Goal: Task Accomplishment & Management: Manage account settings

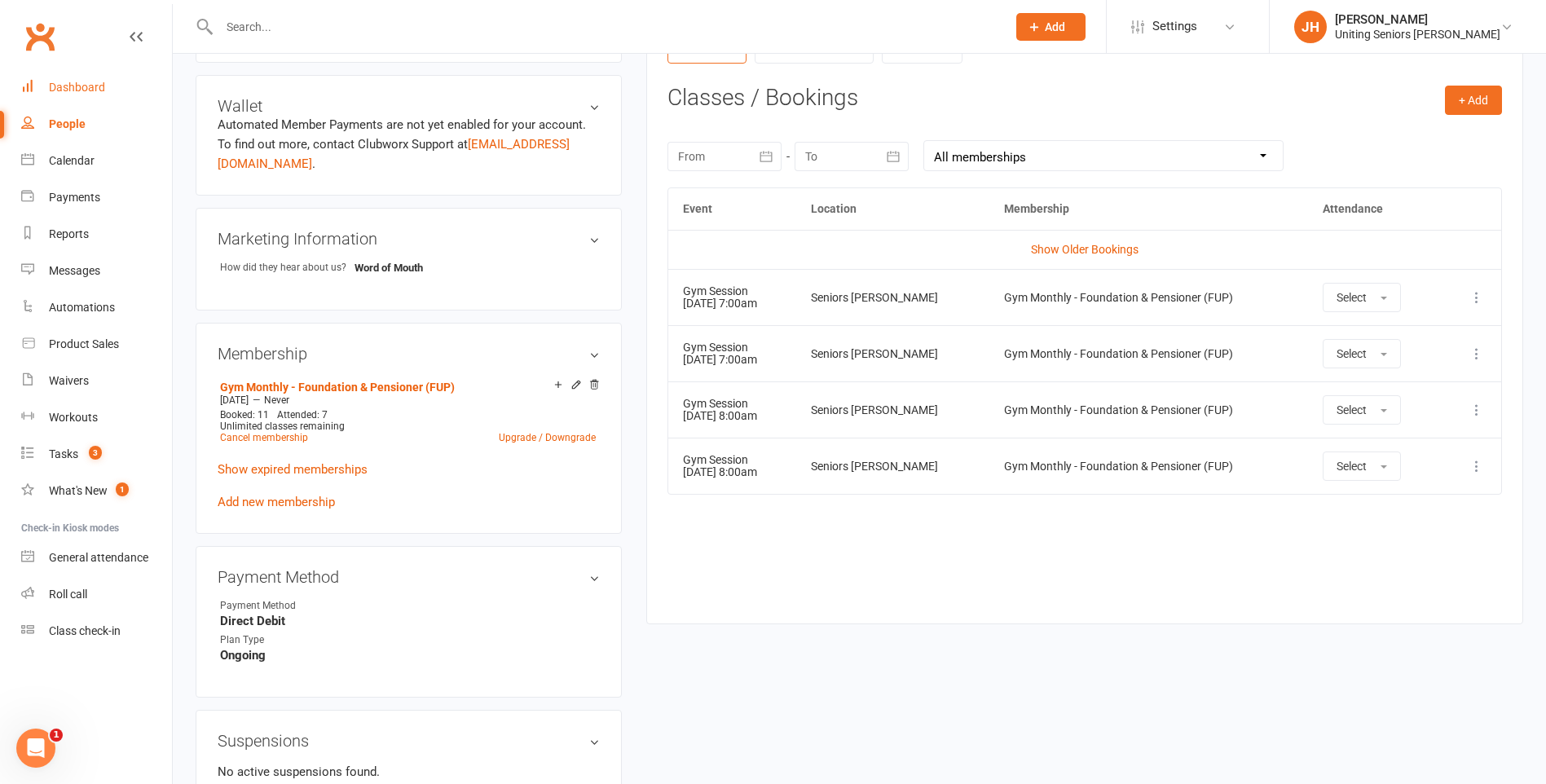
click at [69, 84] on div "Dashboard" at bounding box center [76, 87] width 56 height 13
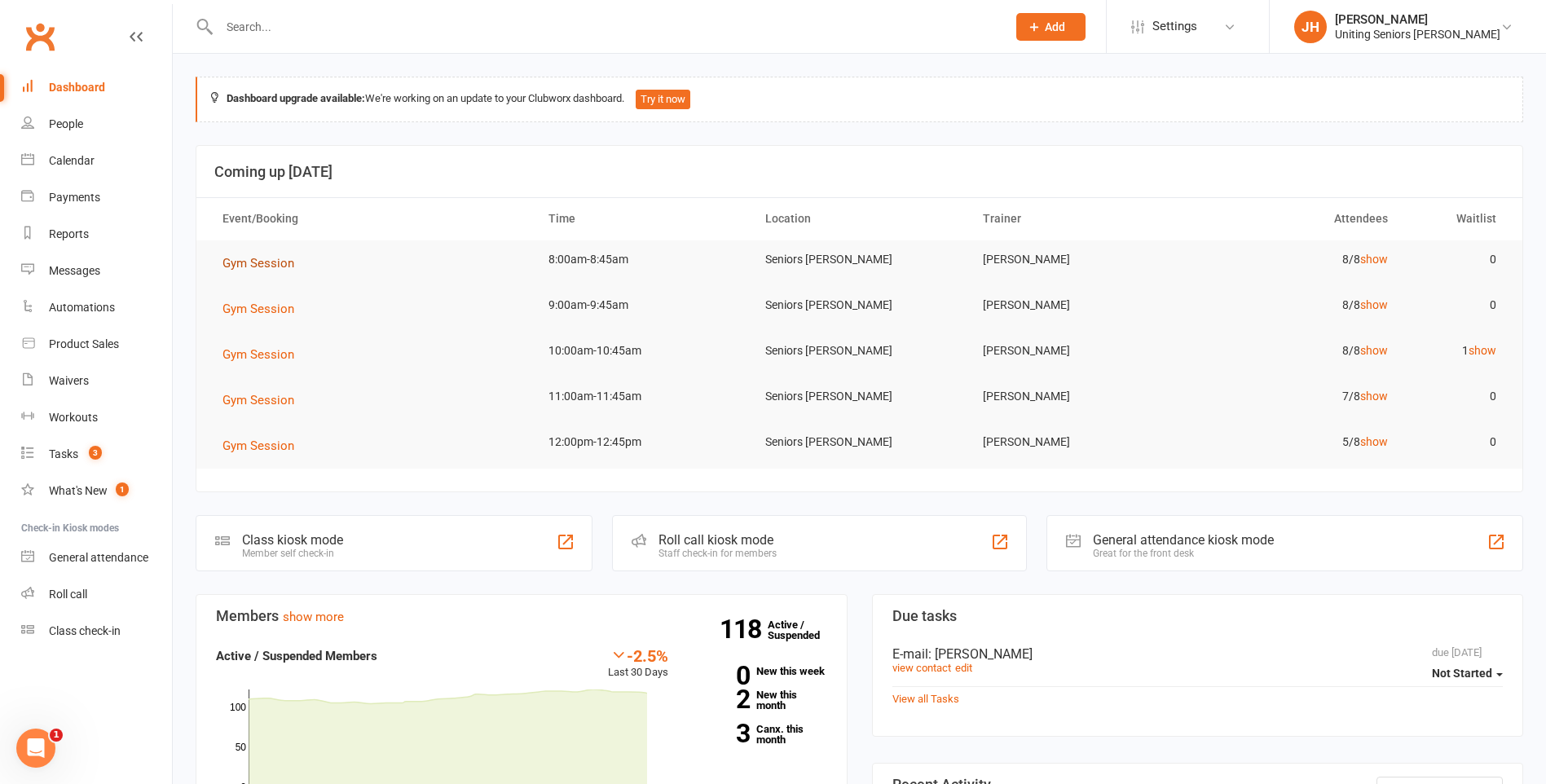
click at [279, 260] on span "Gym Session" at bounding box center [258, 263] width 72 height 15
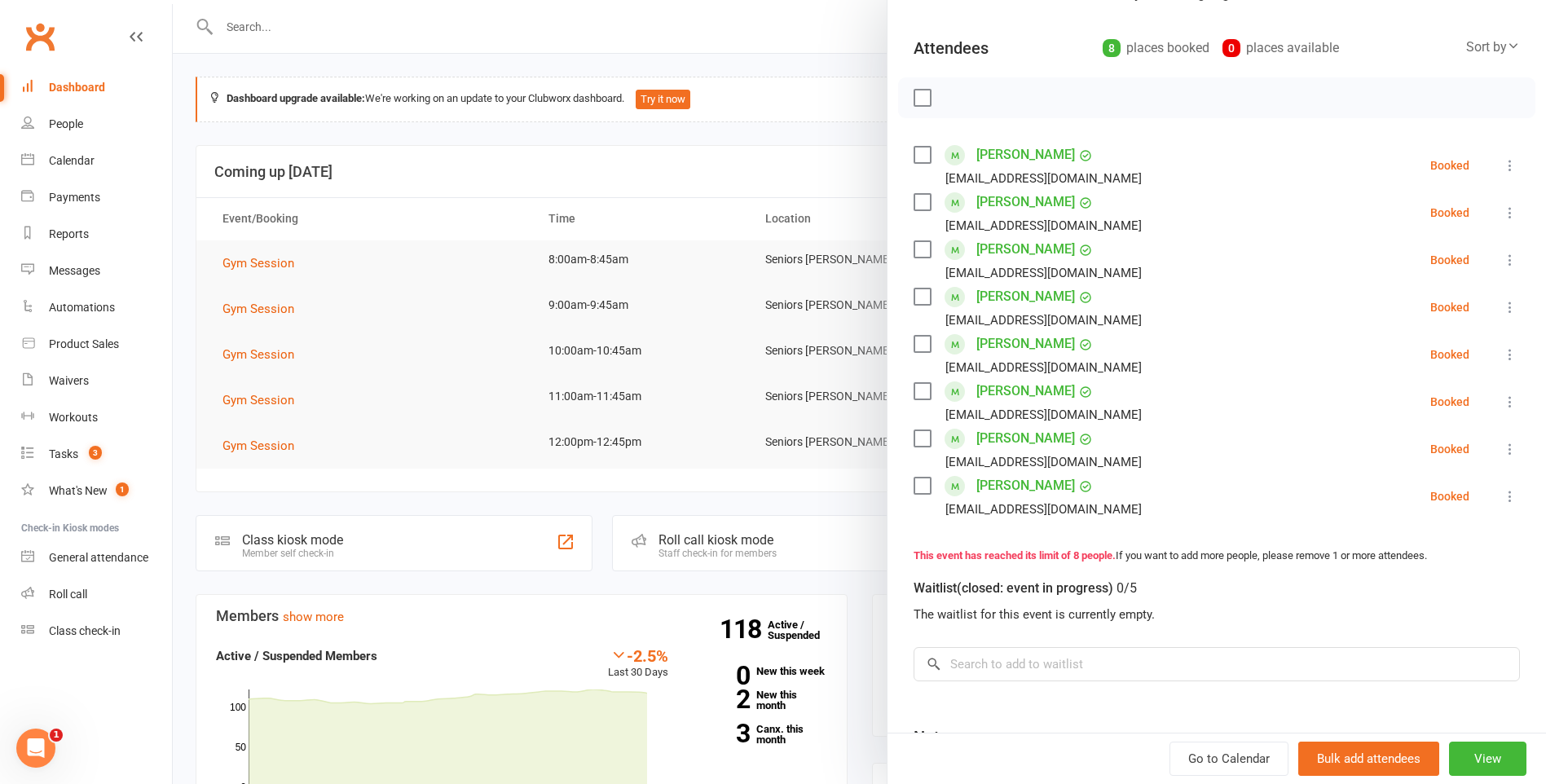
scroll to position [163, 0]
click at [445, 158] on div at bounding box center [860, 392] width 1374 height 784
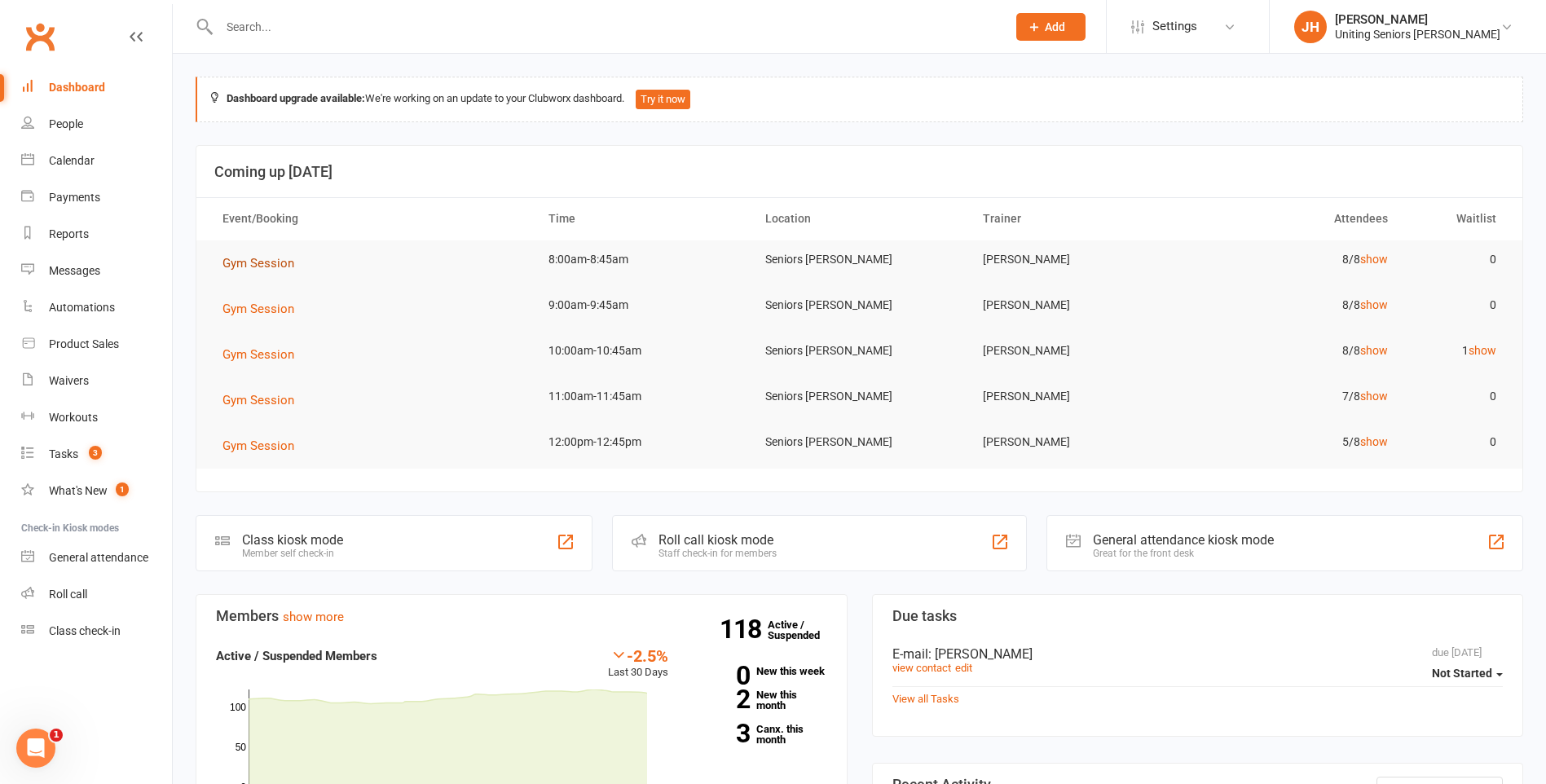
click at [254, 262] on span "Gym Session" at bounding box center [258, 263] width 72 height 15
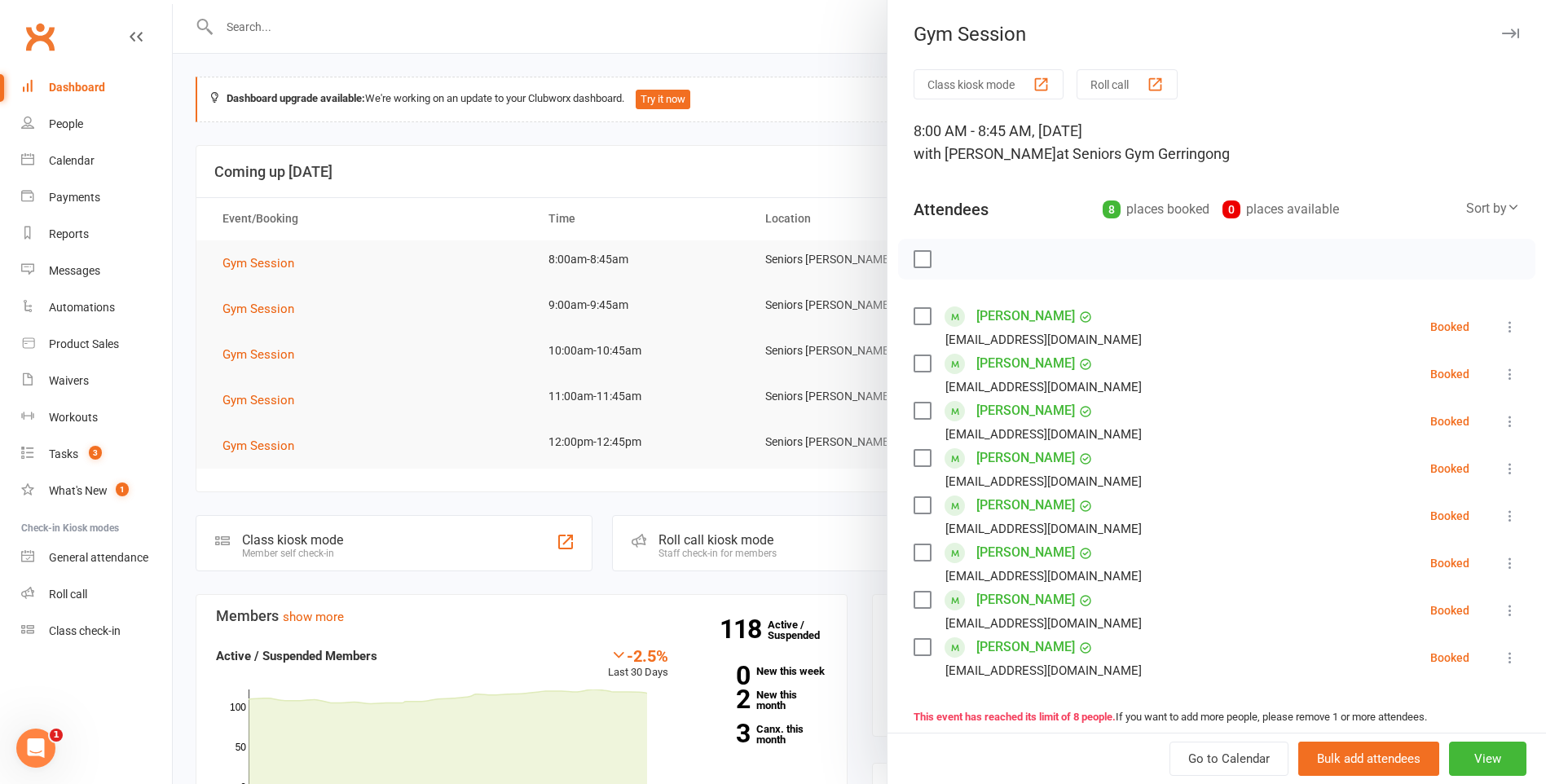
click at [802, 201] on div at bounding box center [860, 392] width 1374 height 784
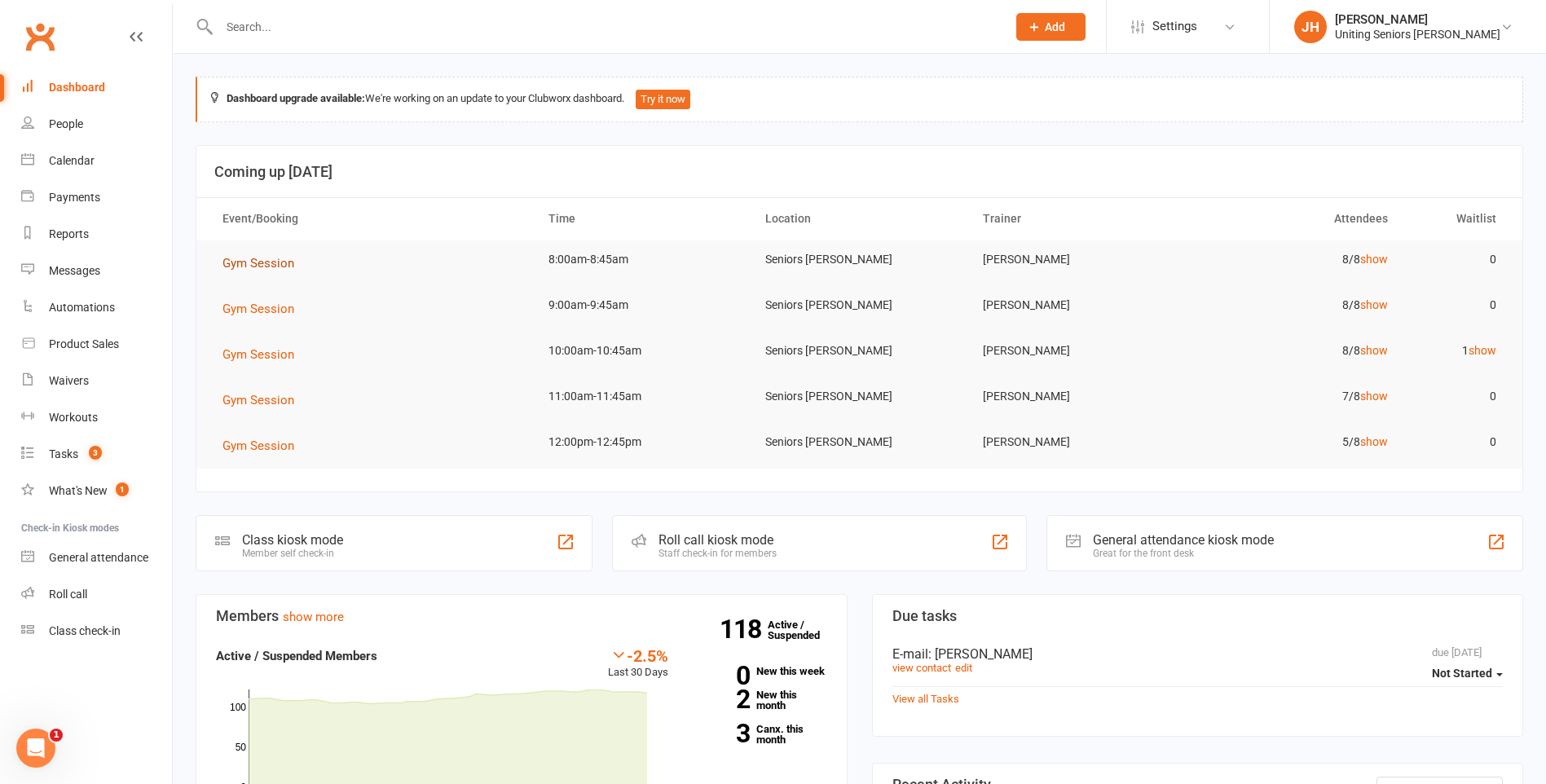
click at [287, 262] on span "Gym Session" at bounding box center [258, 263] width 72 height 15
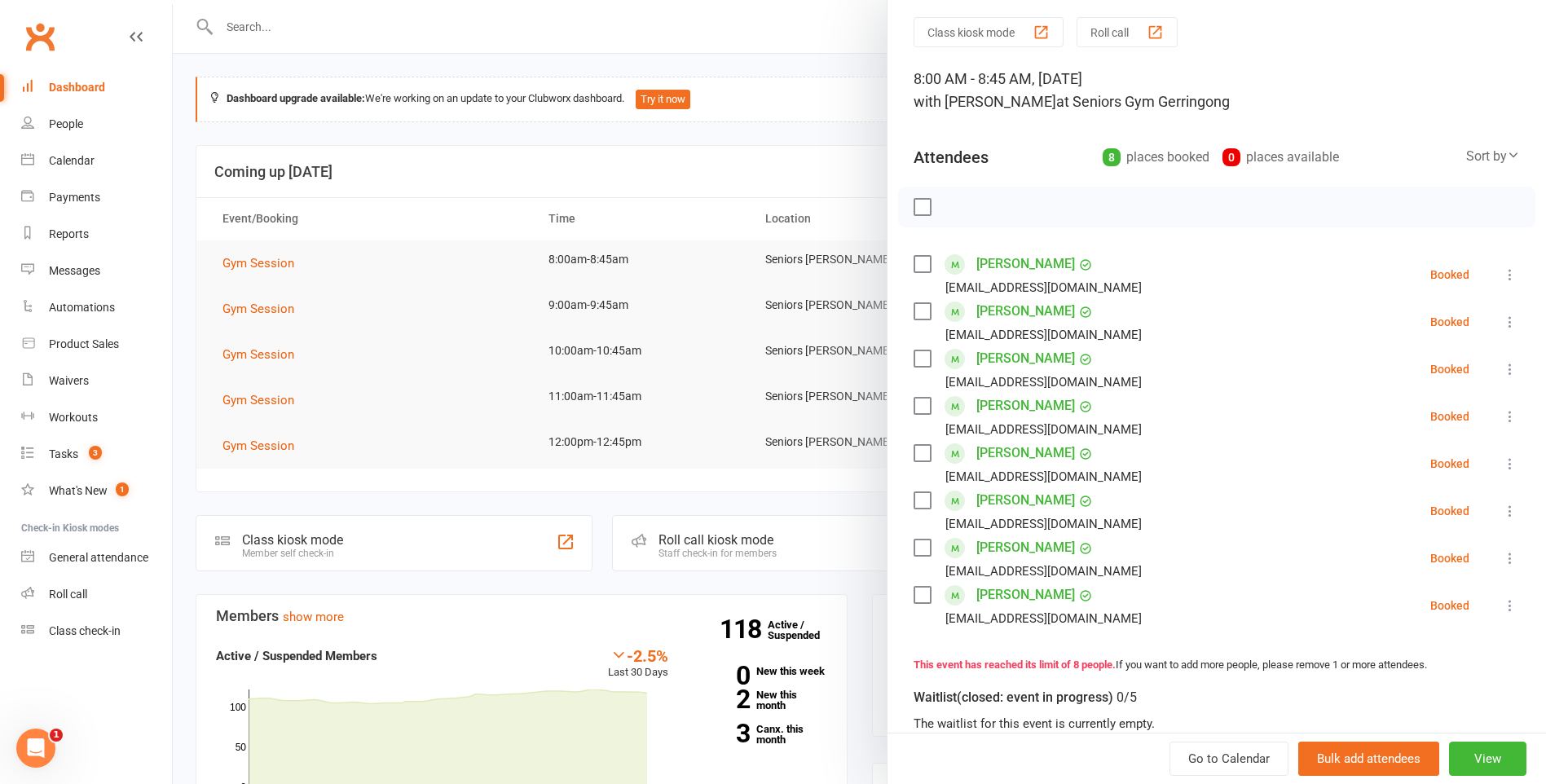
scroll to position [81, 0]
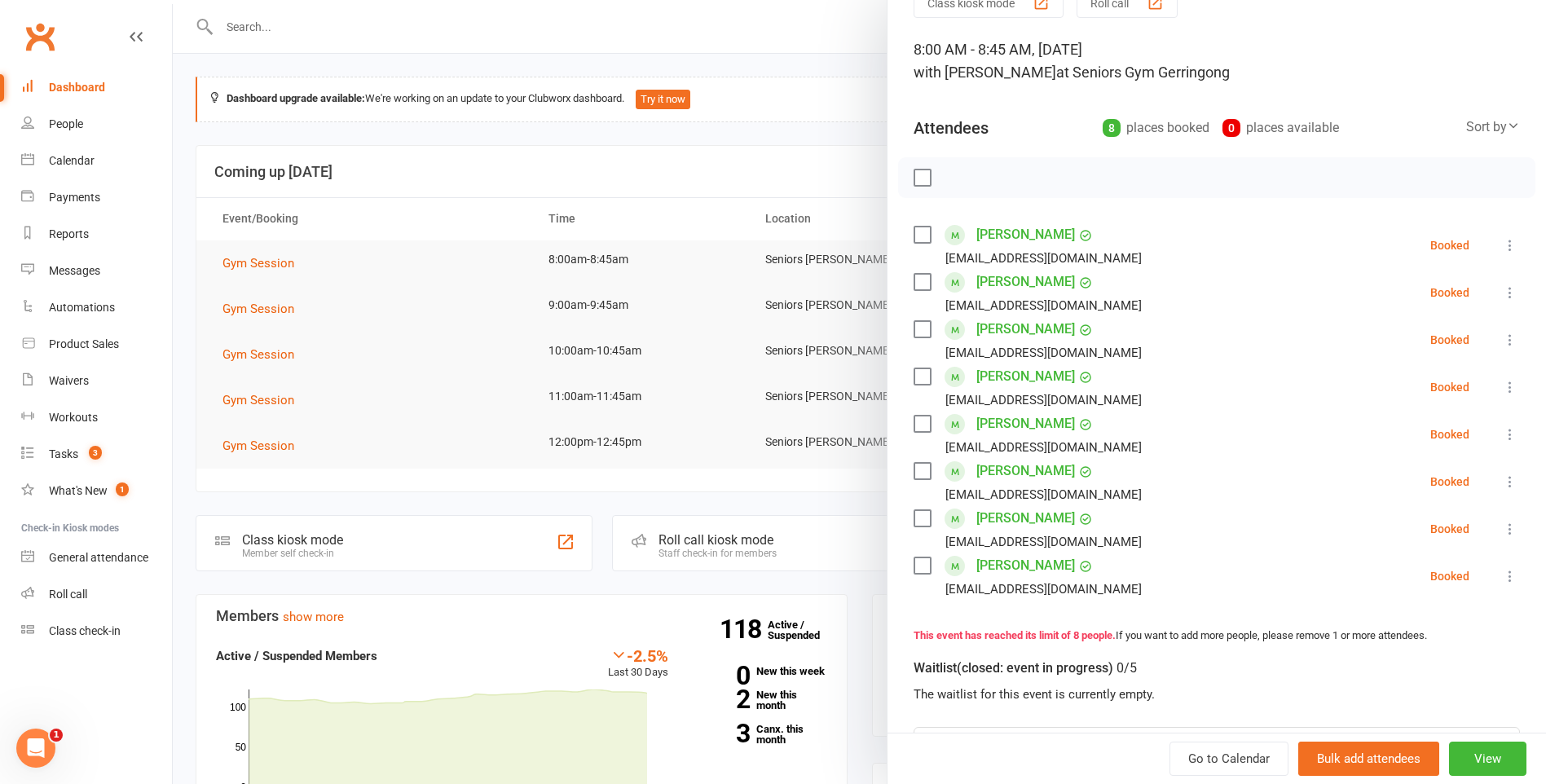
click at [913, 235] on label at bounding box center [921, 235] width 16 height 16
click at [920, 276] on label at bounding box center [921, 281] width 16 height 16
click at [919, 331] on label at bounding box center [921, 329] width 16 height 16
click at [913, 382] on label at bounding box center [921, 376] width 16 height 16
click at [916, 424] on label at bounding box center [921, 423] width 16 height 16
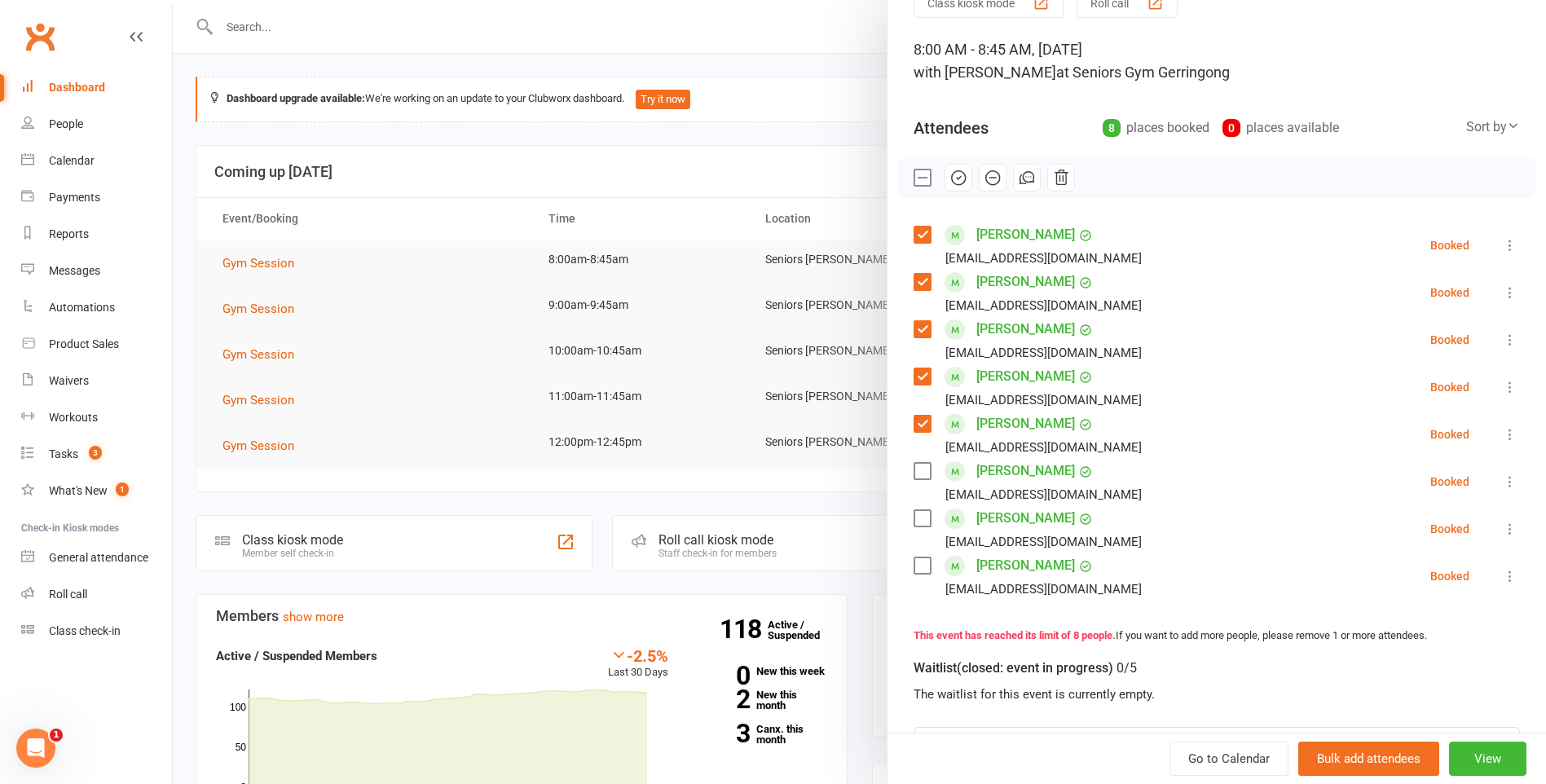
click at [920, 477] on label at bounding box center [921, 471] width 16 height 16
drag, startPoint x: 923, startPoint y: 514, endPoint x: 922, endPoint y: 526, distance: 12.0
click at [922, 514] on label at bounding box center [921, 517] width 16 height 16
click at [920, 567] on label at bounding box center [921, 565] width 16 height 16
click at [944, 177] on button "button" at bounding box center [958, 177] width 28 height 28
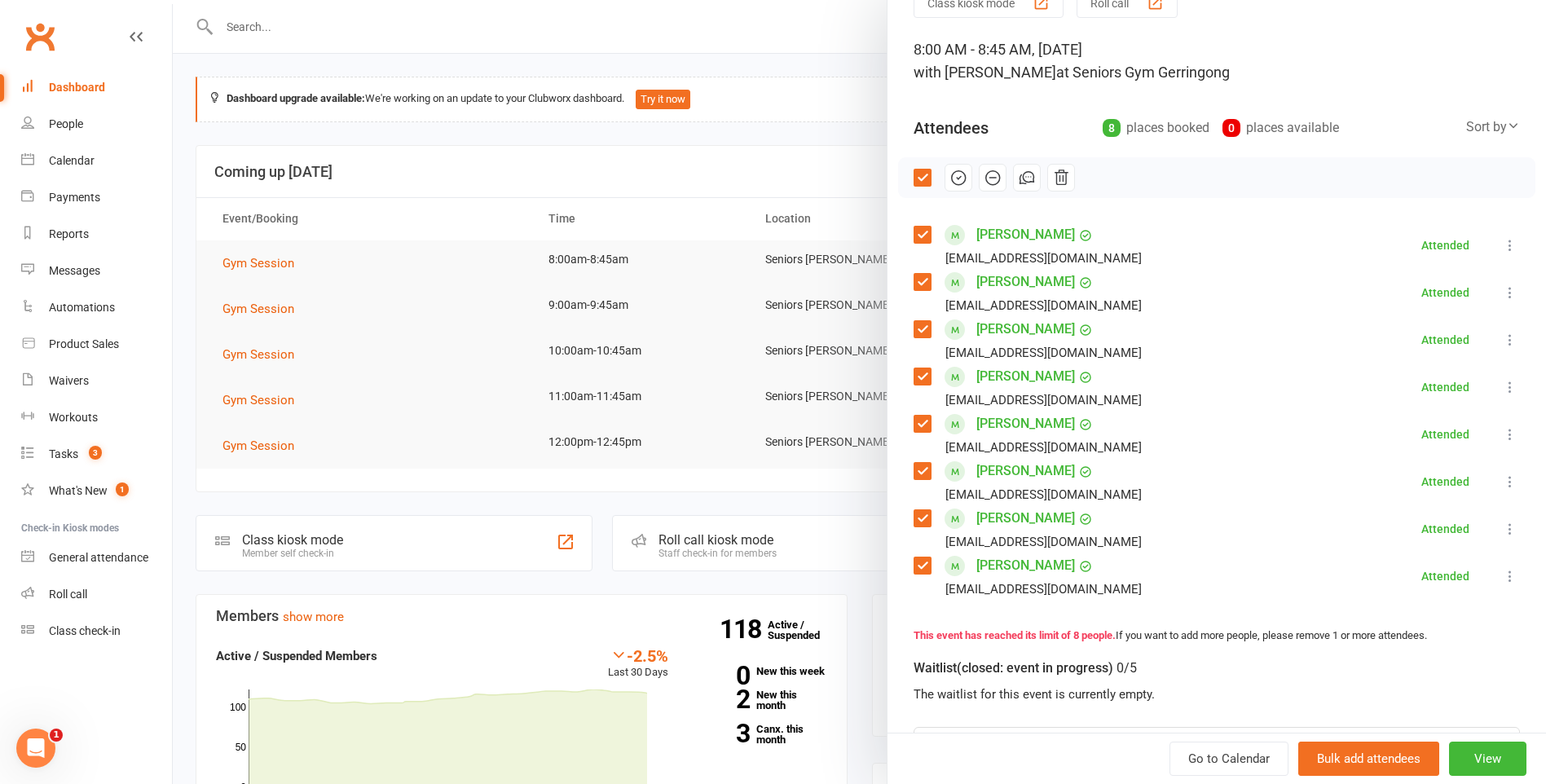
click at [776, 125] on div at bounding box center [860, 392] width 1374 height 784
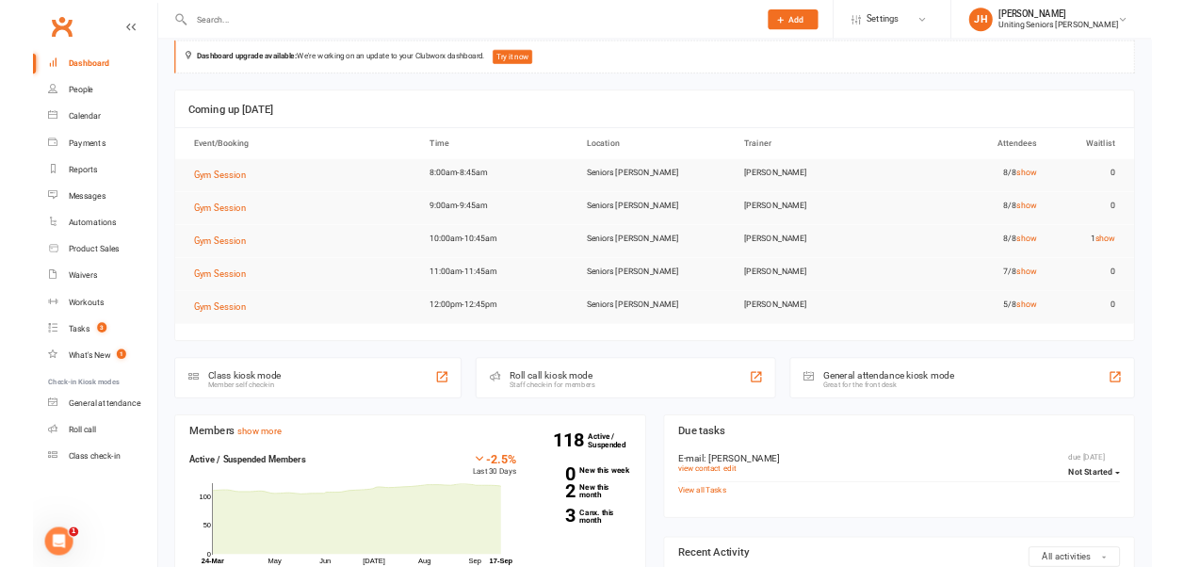
scroll to position [0, 0]
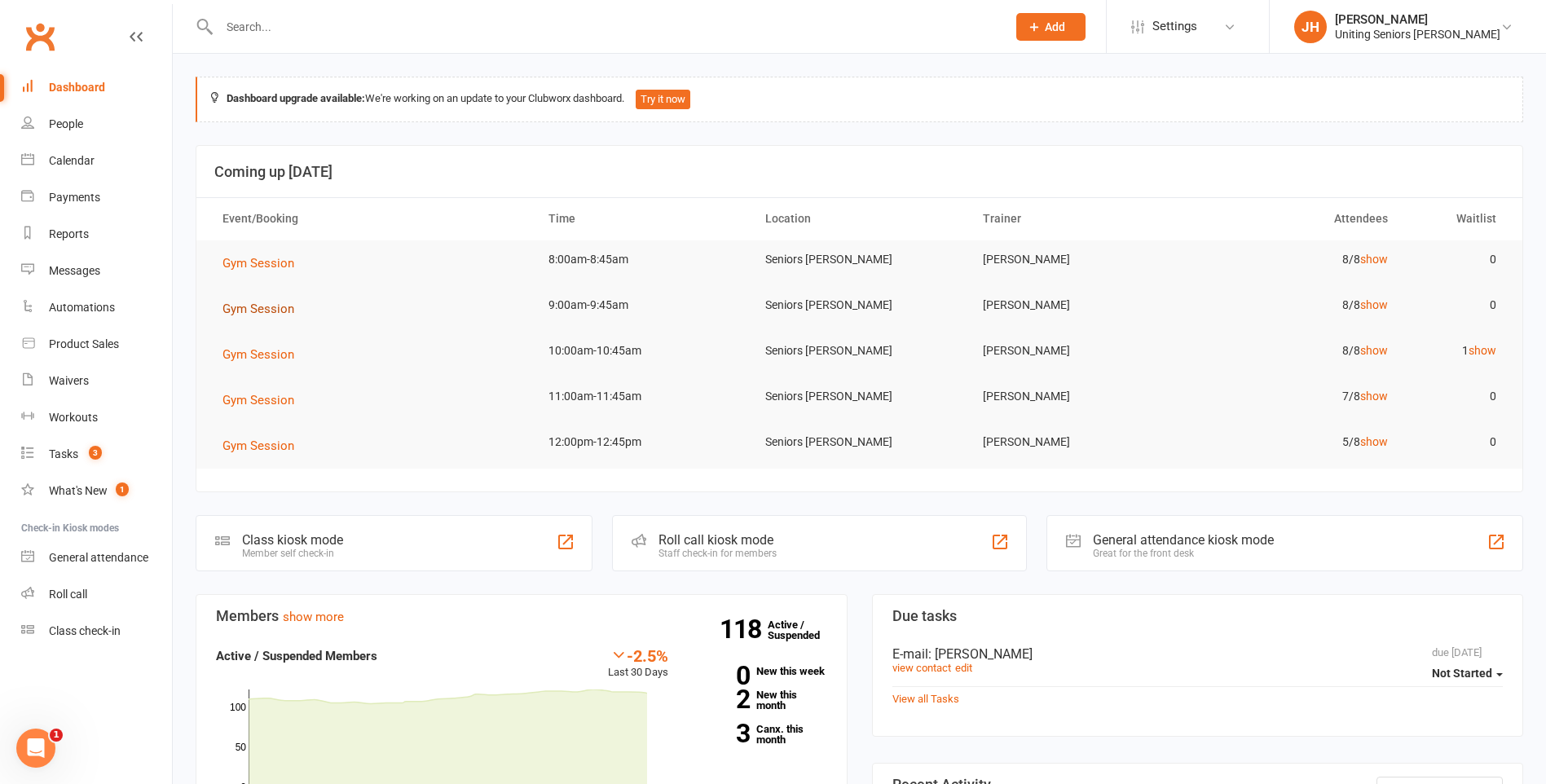
click at [258, 309] on span "Gym Session" at bounding box center [258, 308] width 72 height 15
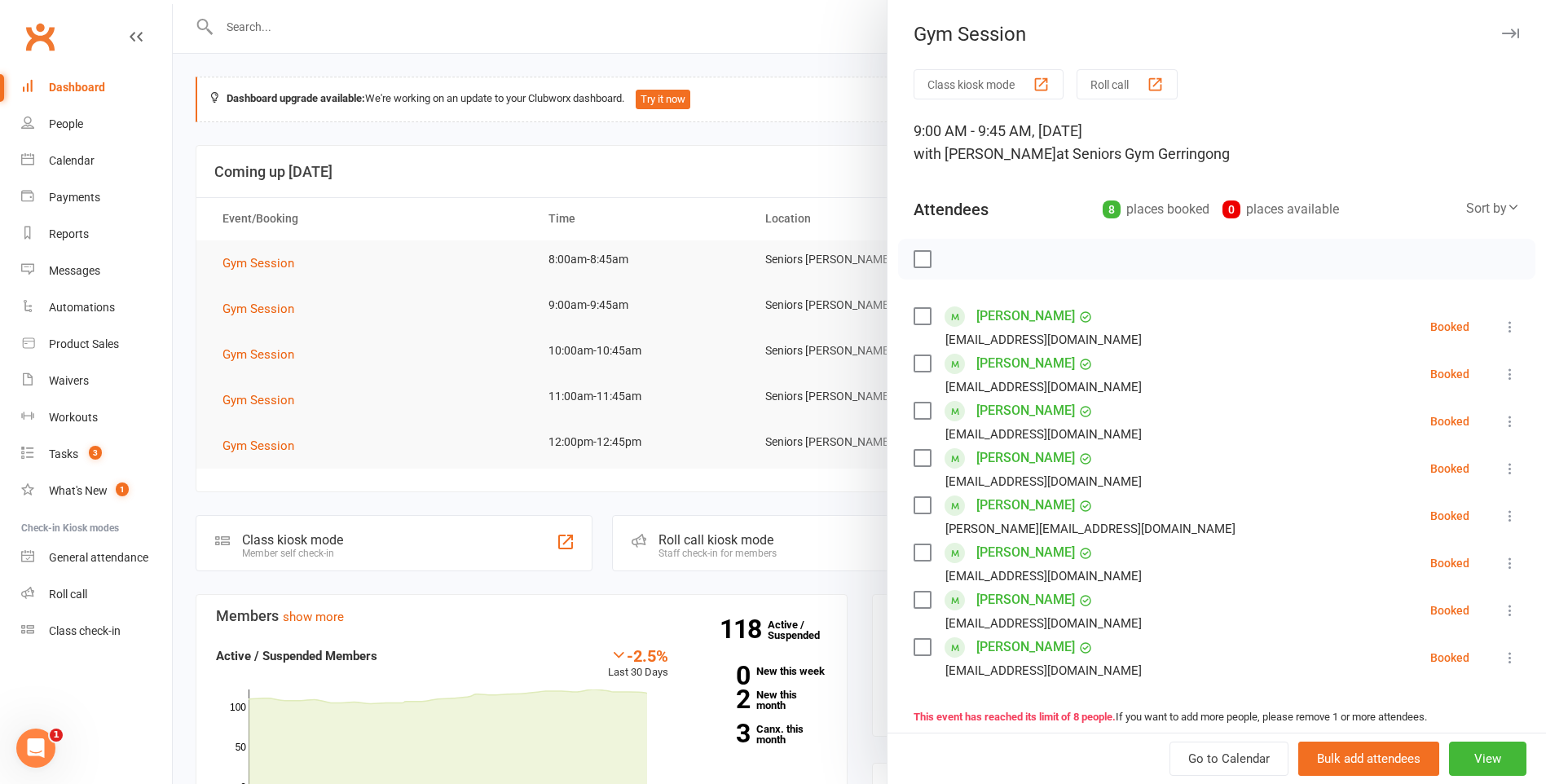
click at [700, 154] on div at bounding box center [860, 392] width 1374 height 784
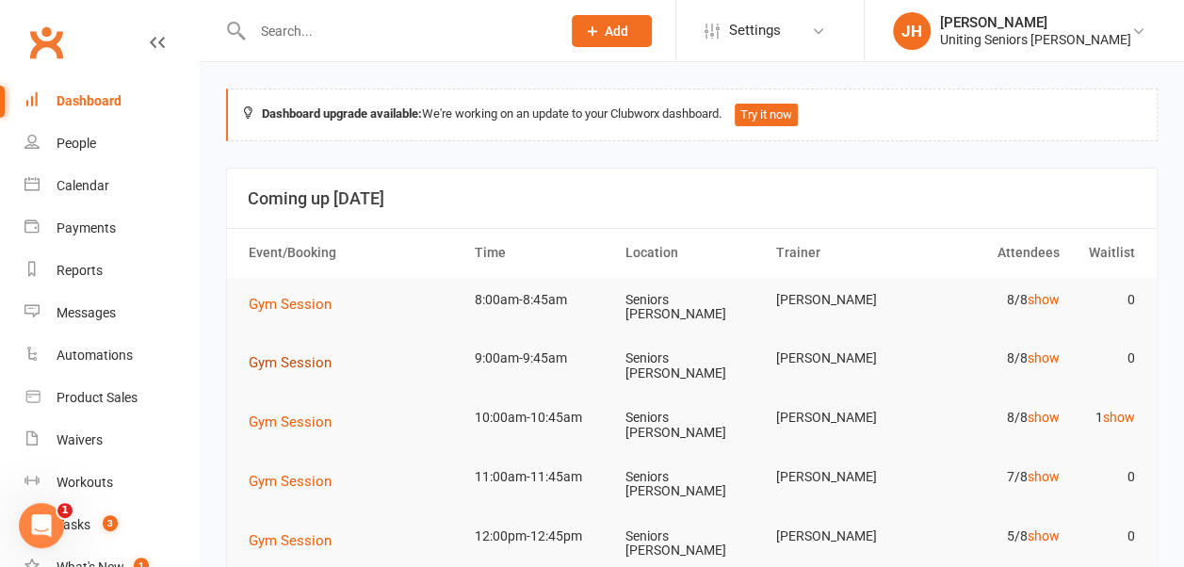
click at [292, 355] on span "Gym Session" at bounding box center [290, 362] width 83 height 17
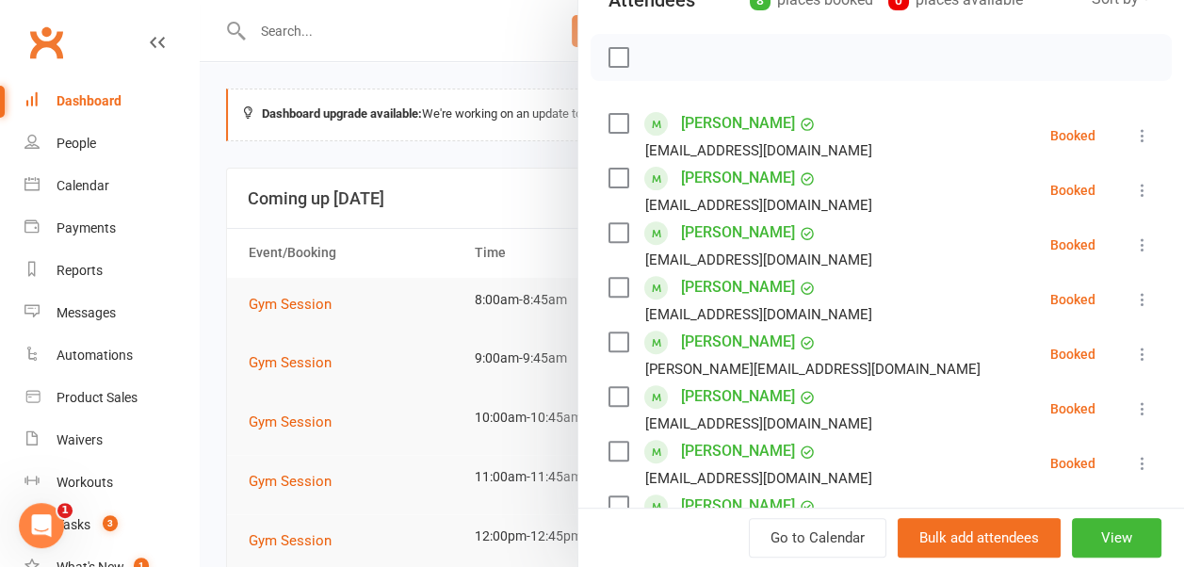
scroll to position [243, 0]
click at [608, 122] on label at bounding box center [617, 122] width 19 height 19
click at [608, 175] on label at bounding box center [617, 177] width 19 height 19
click at [608, 230] on label at bounding box center [617, 231] width 19 height 19
click at [608, 278] on label at bounding box center [617, 286] width 19 height 19
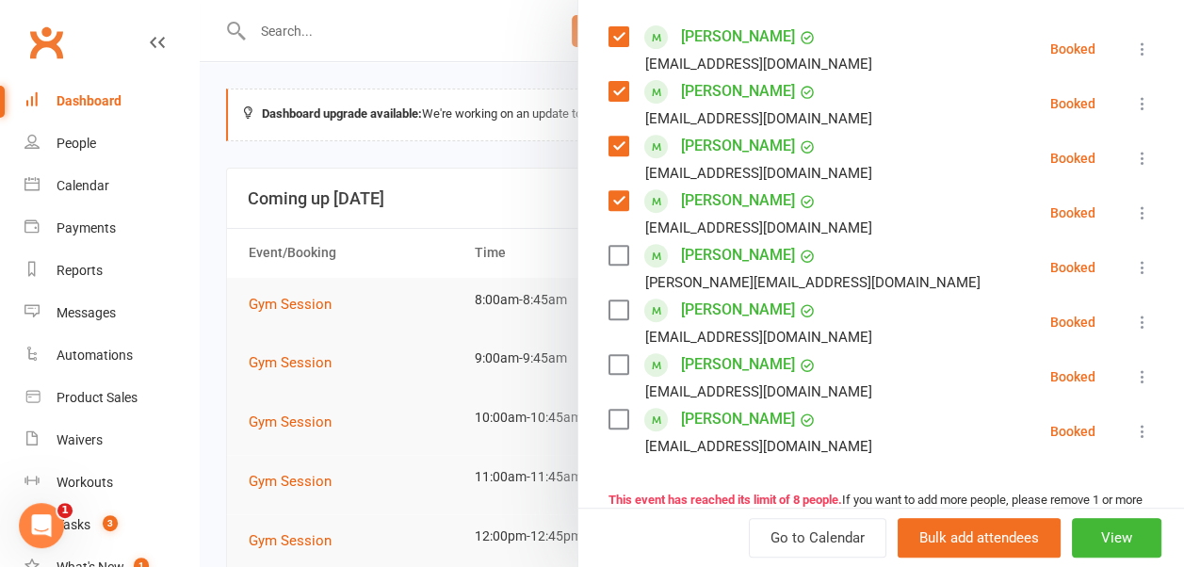
scroll to position [337, 0]
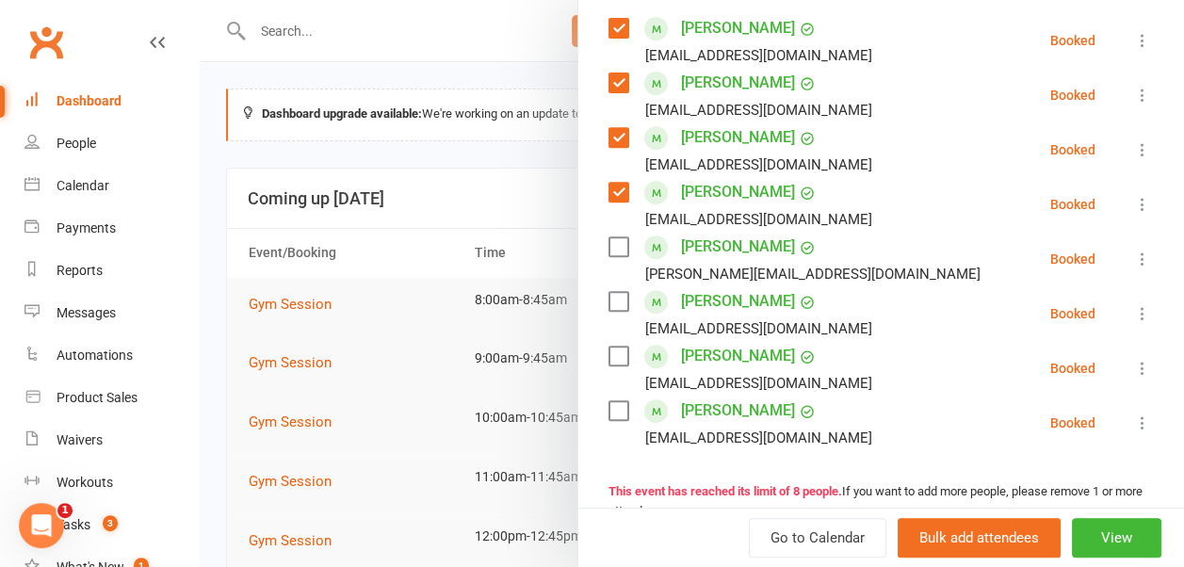
click at [608, 248] on label at bounding box center [617, 246] width 19 height 19
click at [609, 306] on label at bounding box center [617, 301] width 19 height 19
click at [610, 358] on label at bounding box center [617, 355] width 19 height 19
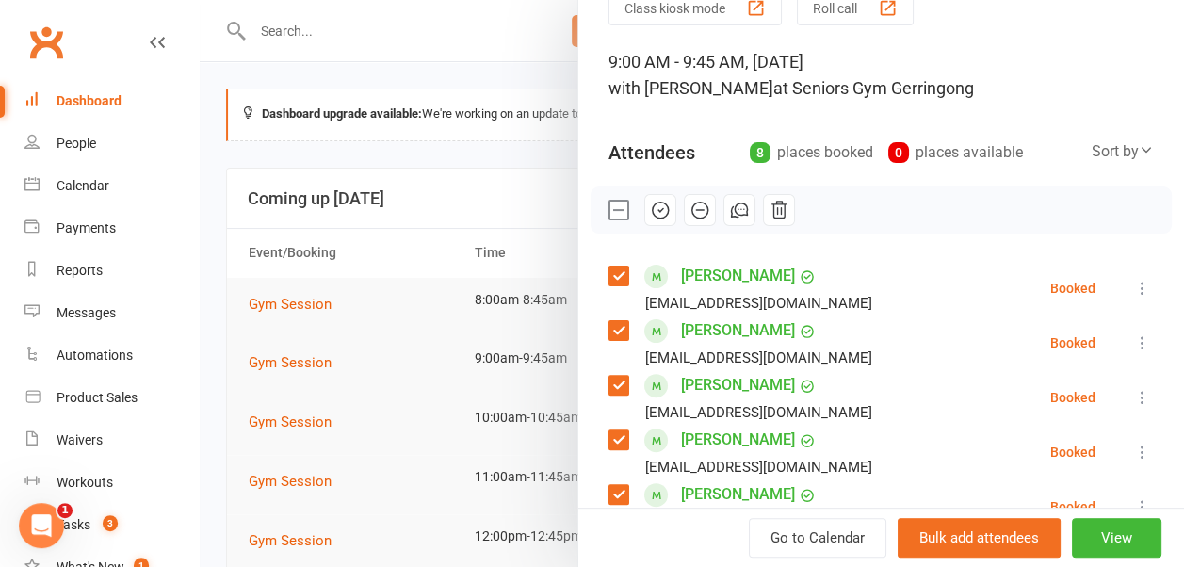
scroll to position [37, 0]
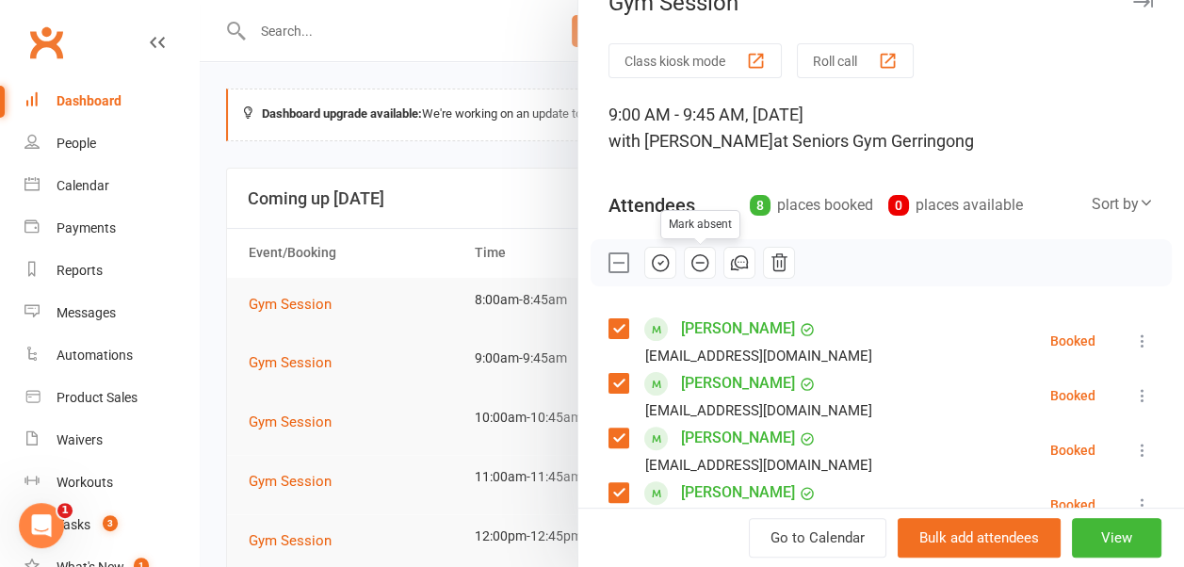
click at [650, 257] on icon "button" at bounding box center [660, 262] width 21 height 21
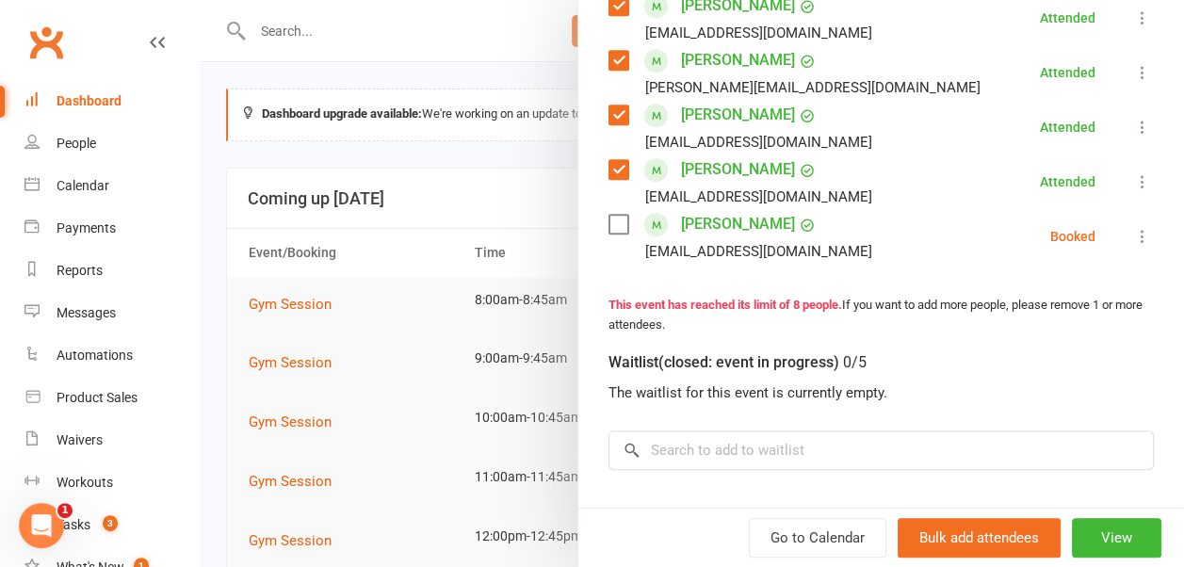
scroll to position [531, 0]
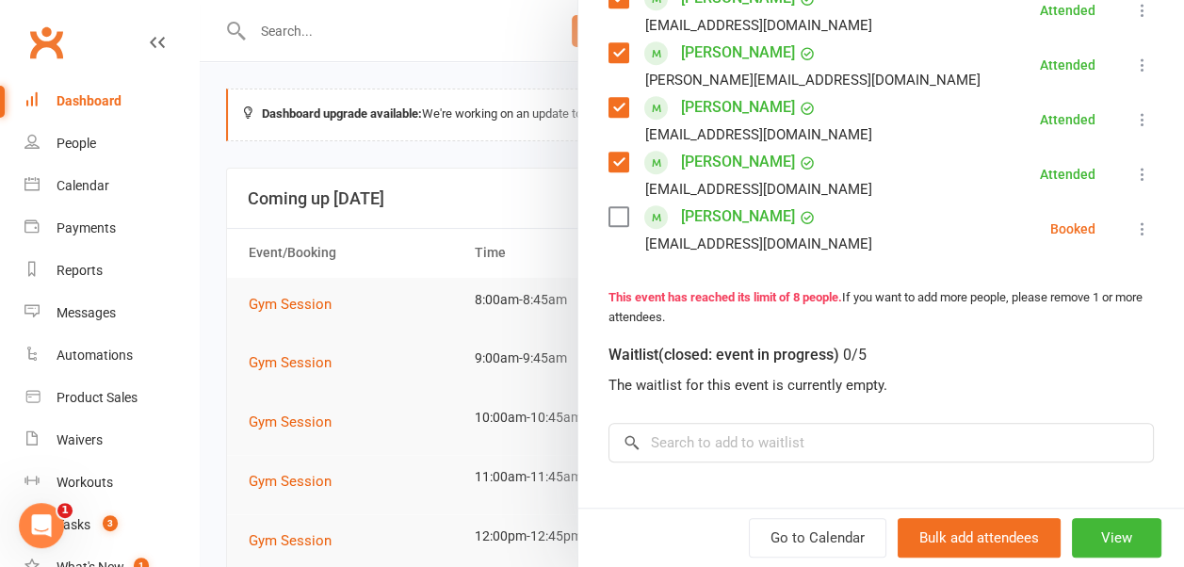
click at [608, 217] on label at bounding box center [617, 216] width 19 height 19
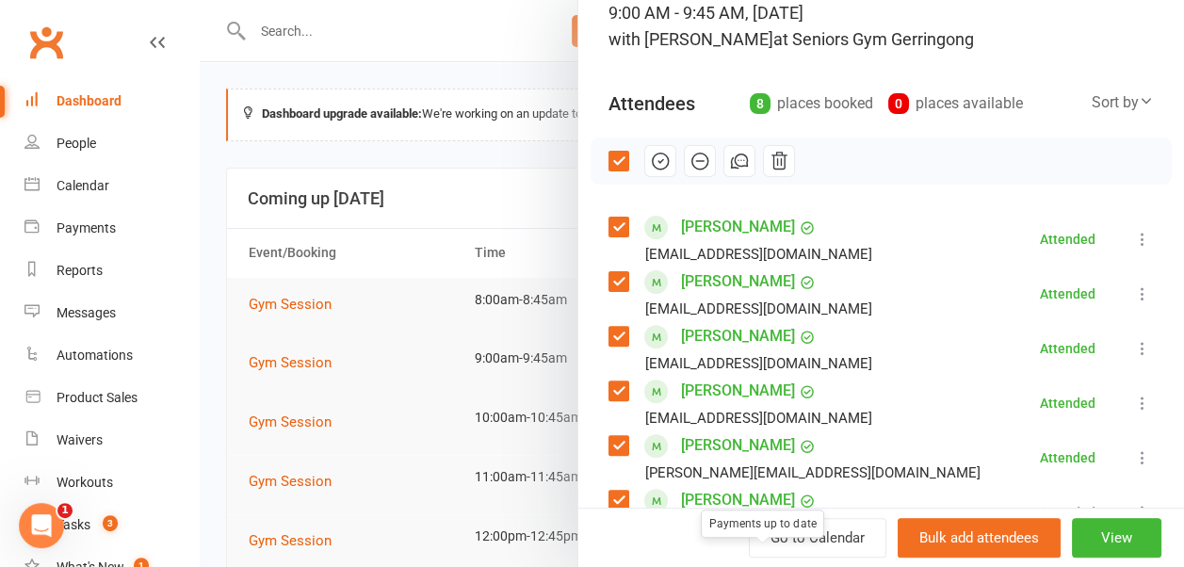
scroll to position [135, 0]
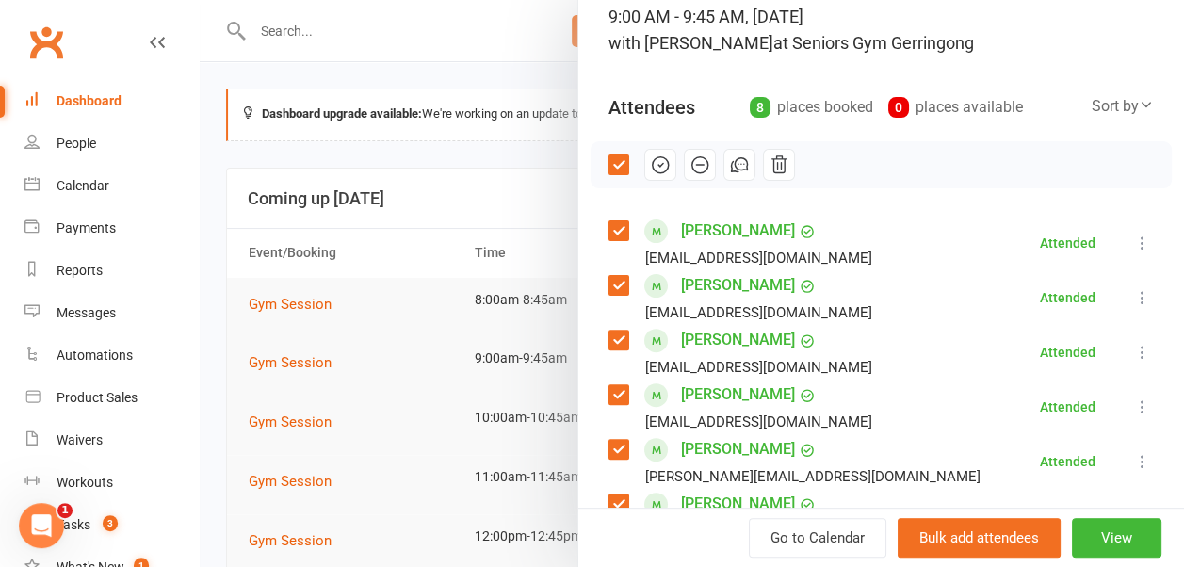
click at [650, 158] on icon "button" at bounding box center [660, 164] width 21 height 21
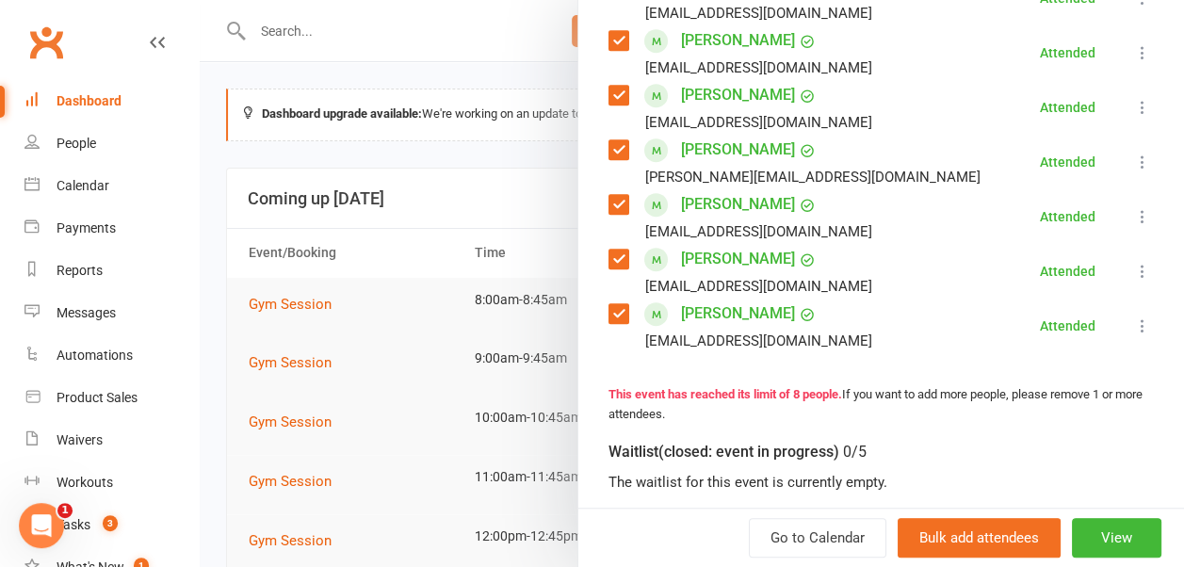
scroll to position [591, 0]
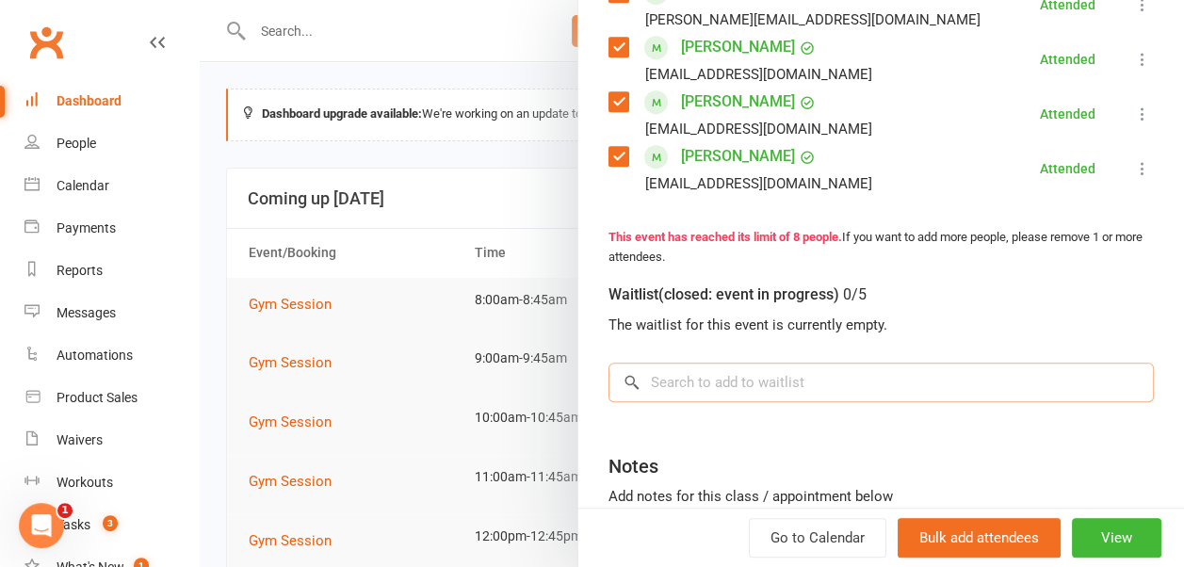
click at [811, 390] on input "search" at bounding box center [880, 382] width 545 height 40
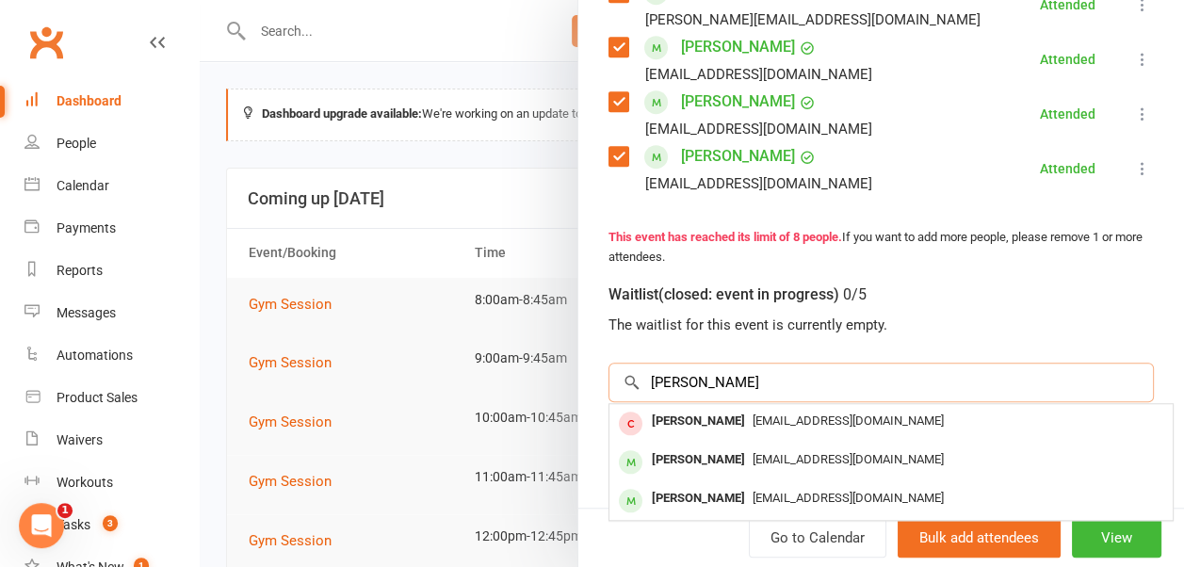
type input "janet granger"
click at [813, 411] on div "janetwillow1@gmail.com" at bounding box center [891, 421] width 548 height 27
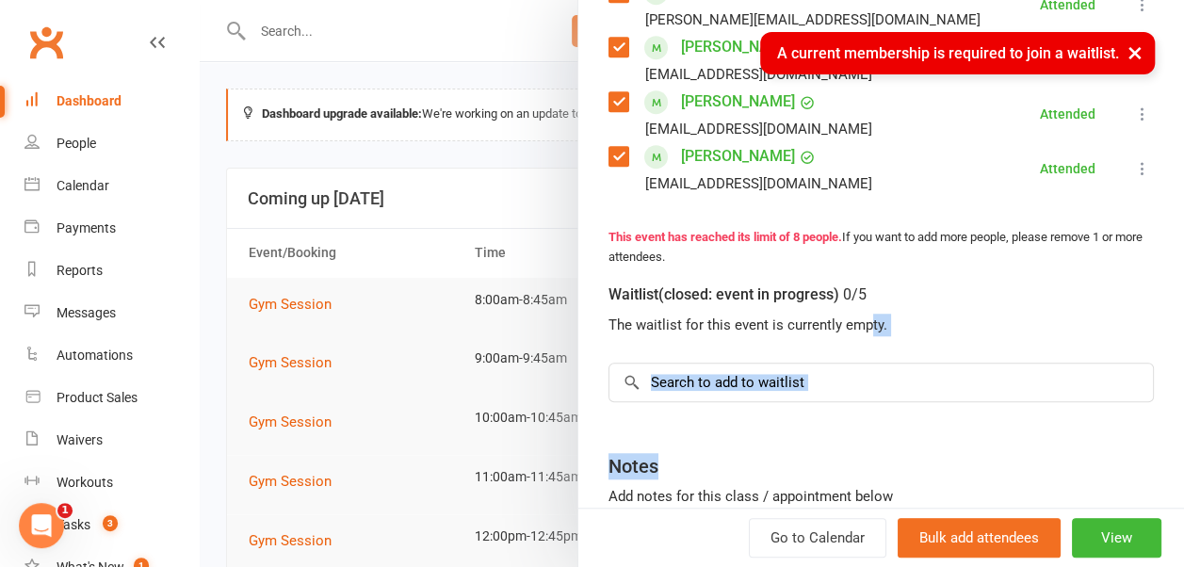
drag, startPoint x: 813, startPoint y: 411, endPoint x: 856, endPoint y: 309, distance: 110.2
click at [856, 309] on div "Class kiosk mode Roll call 9:00 AM - 9:45 AM, Wednesday, September, 17, 2025 wi…" at bounding box center [880, 79] width 605 height 1180
drag, startPoint x: 856, startPoint y: 309, endPoint x: 819, endPoint y: 271, distance: 52.6
click at [819, 271] on div "Waitlist (closed: event in progress) 0/5" at bounding box center [880, 290] width 545 height 46
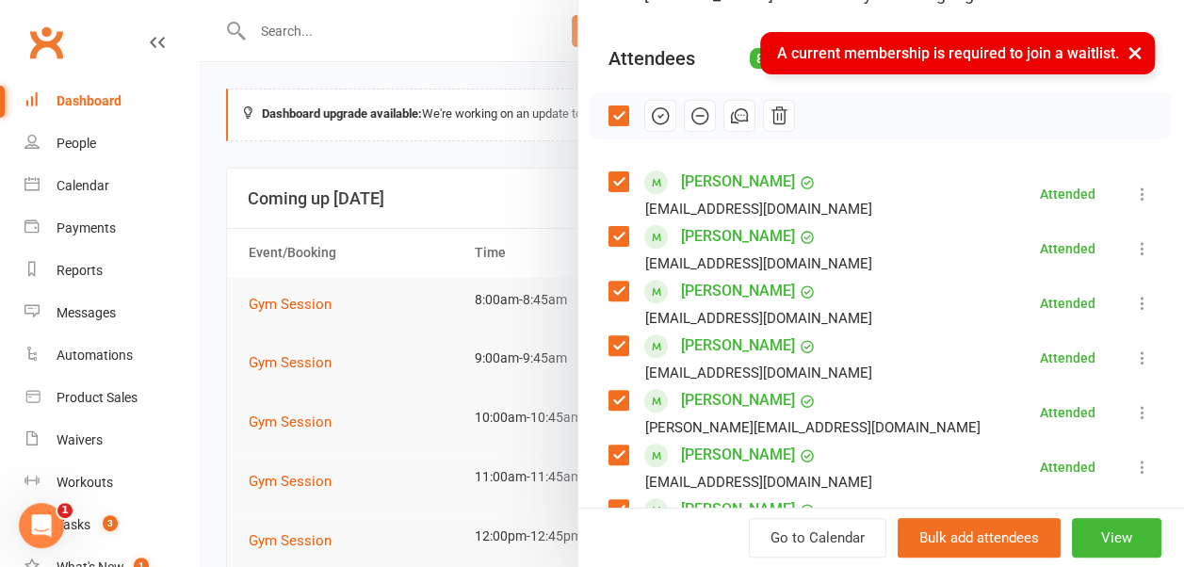
scroll to position [183, 0]
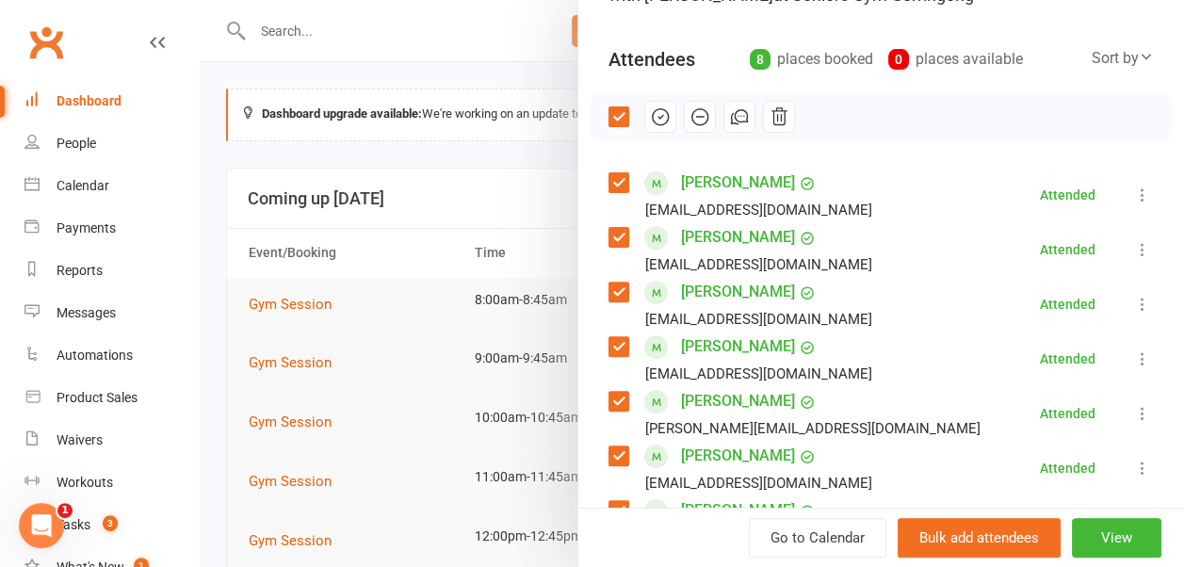
click at [889, 149] on div "Class kiosk mode Roll call 9:00 AM - 9:45 AM, Wednesday, September, 17, 2025 wi…" at bounding box center [880, 487] width 605 height 1180
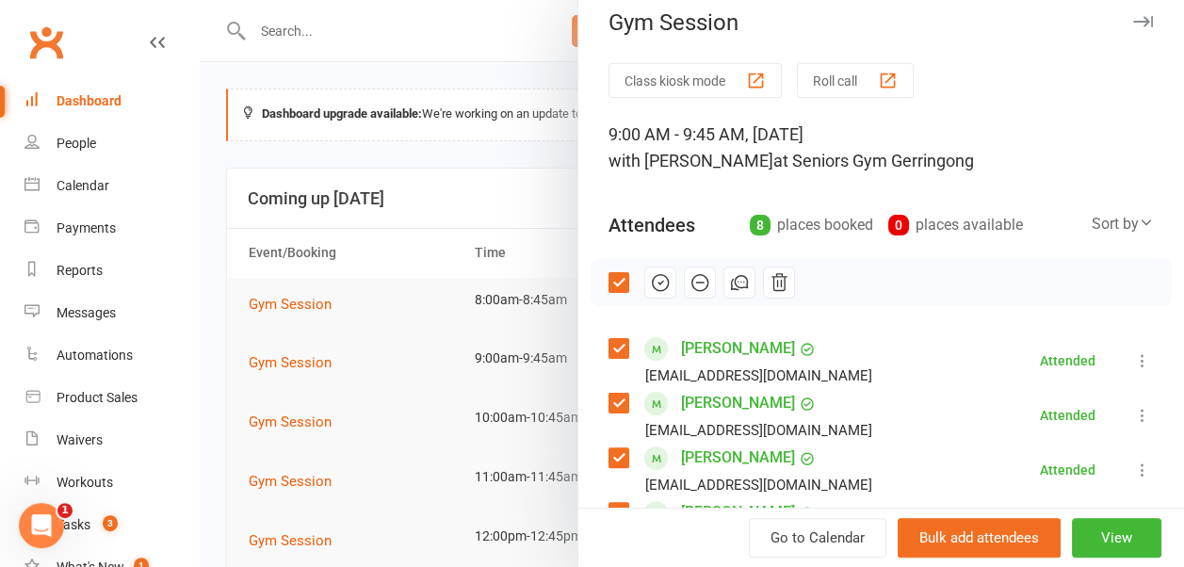
scroll to position [15, 0]
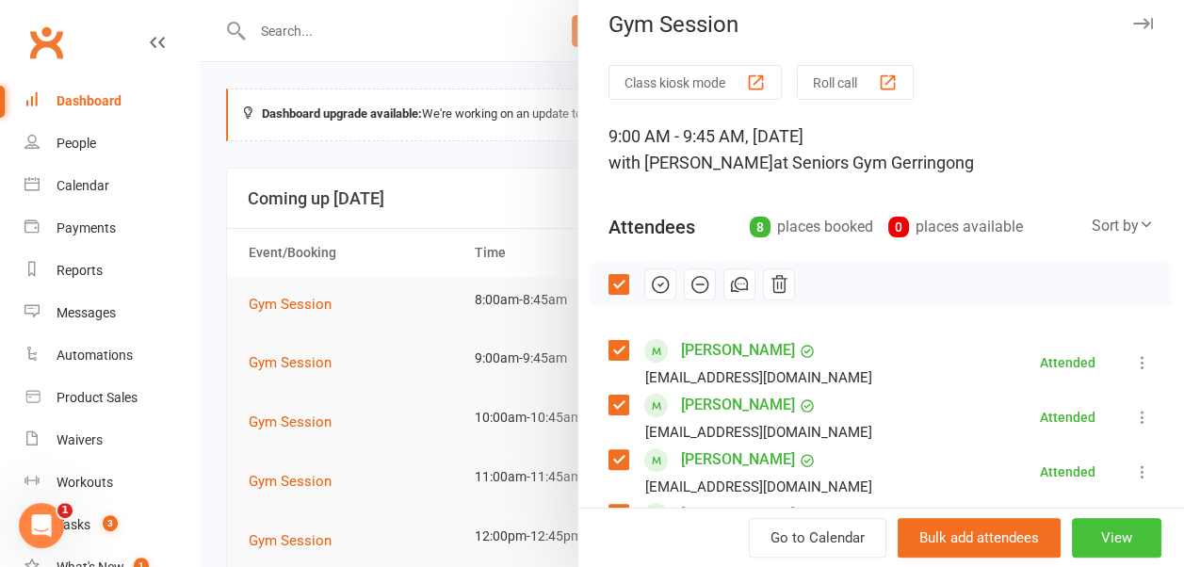
click at [1110, 530] on button "View" at bounding box center [1115, 538] width 89 height 40
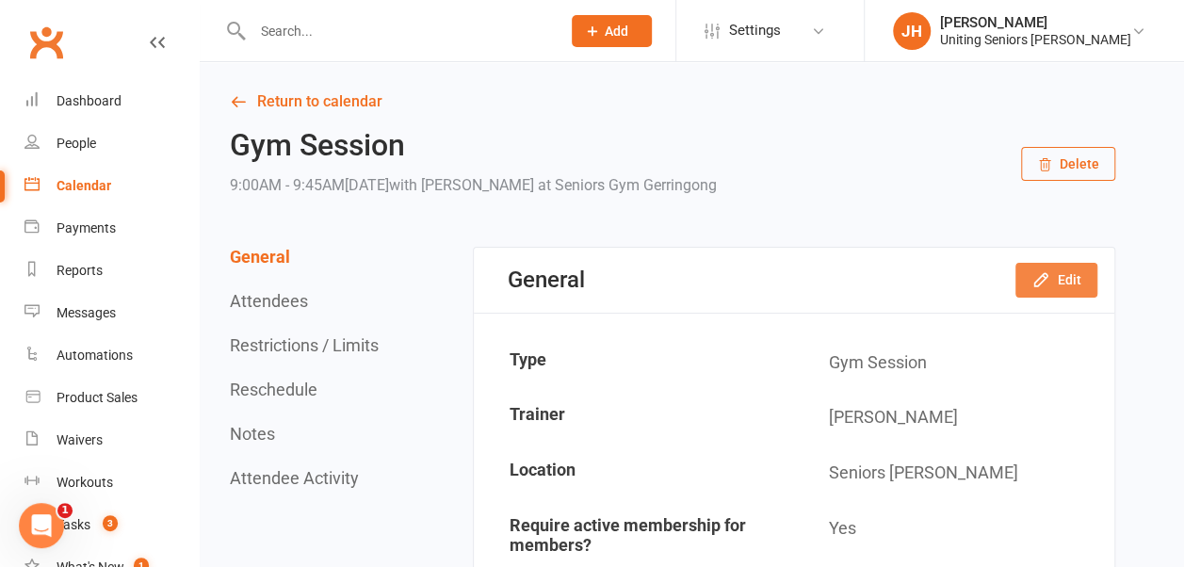
click at [1055, 267] on button "Edit" at bounding box center [1056, 280] width 82 height 34
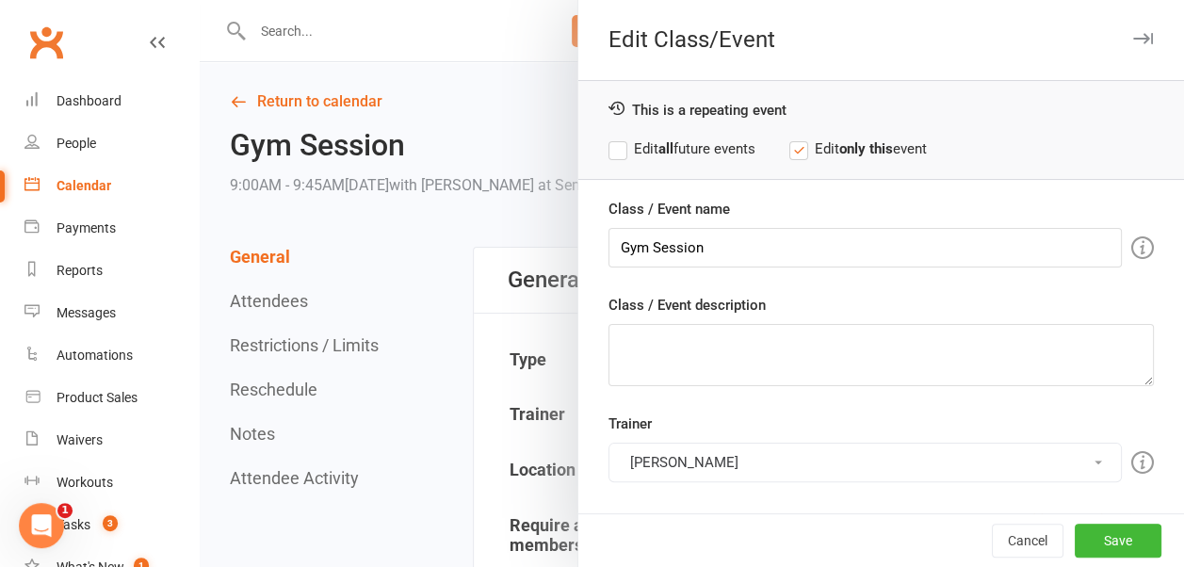
scroll to position [405, 0]
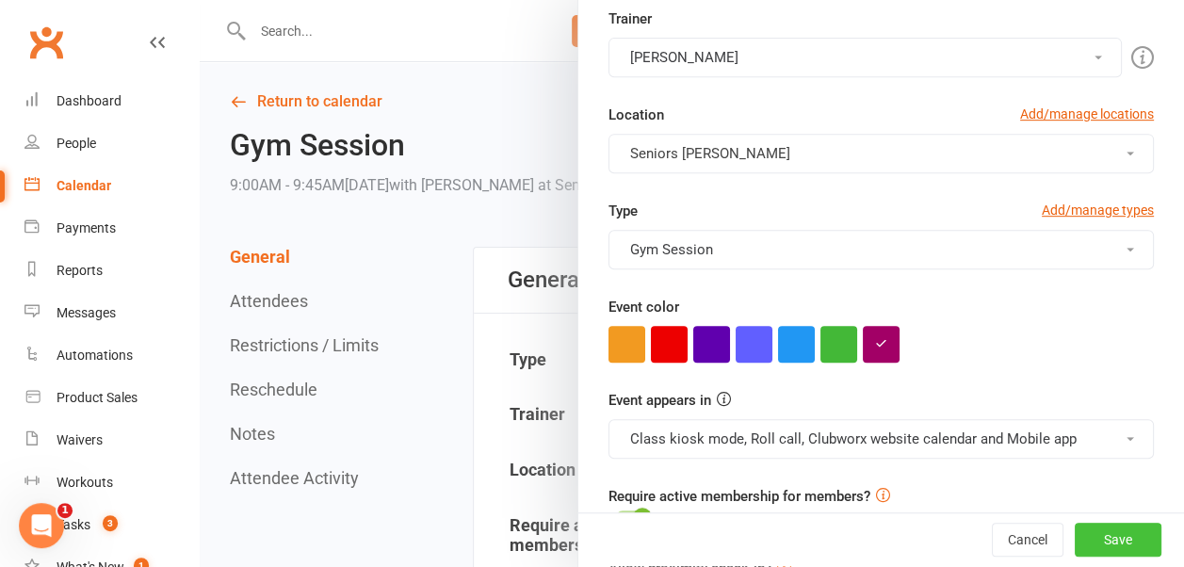
click at [1111, 542] on button "Save" at bounding box center [1117, 541] width 87 height 34
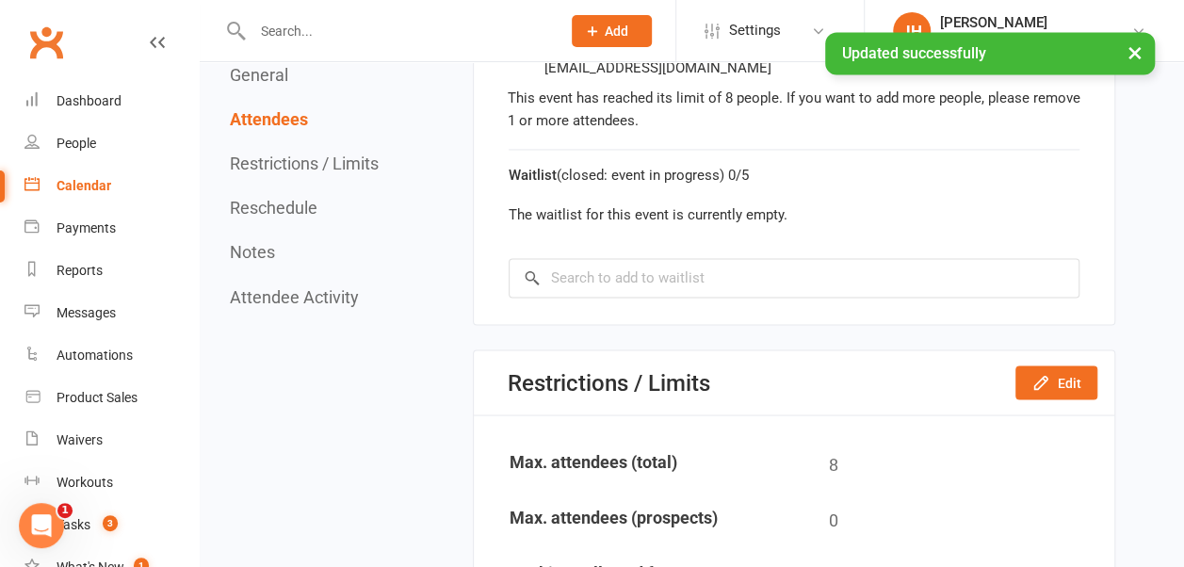
scroll to position [1555, 0]
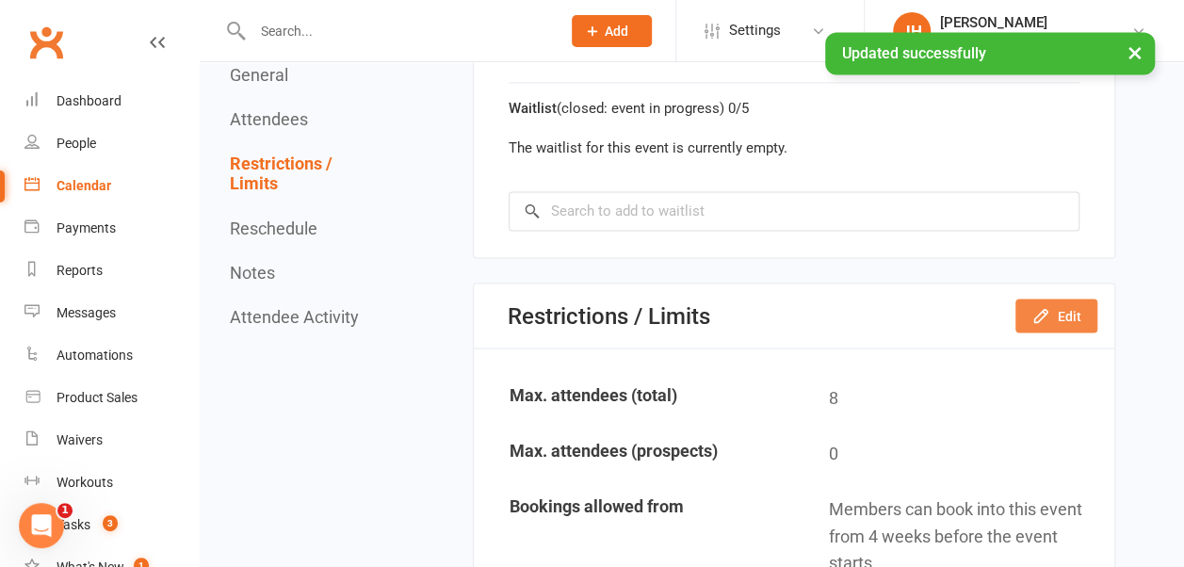
click at [1081, 323] on button "Edit" at bounding box center [1056, 315] width 82 height 34
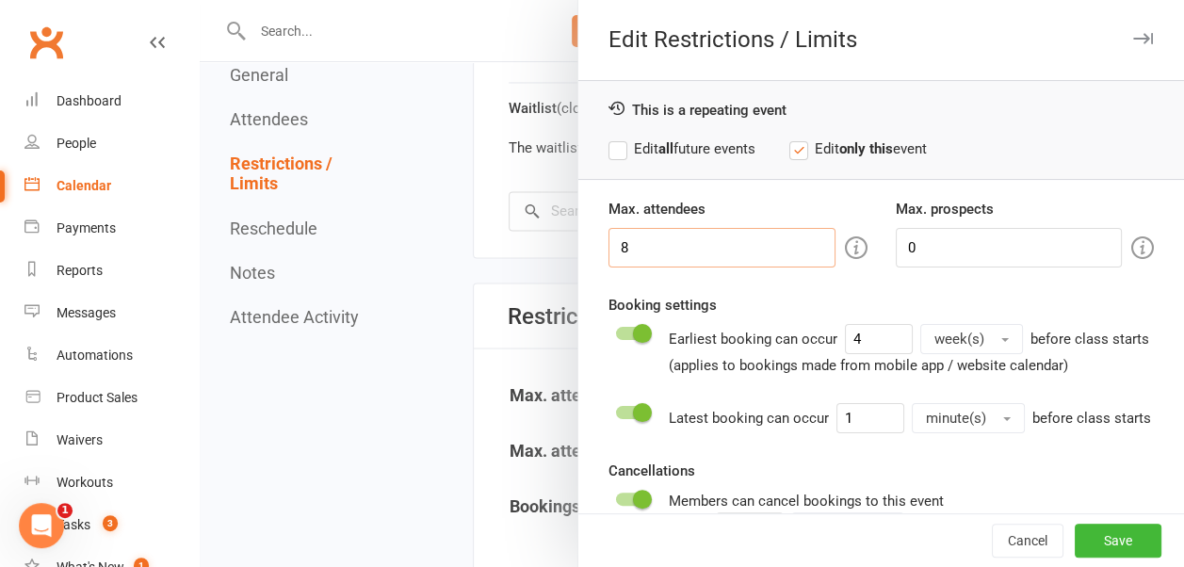
click at [663, 251] on input "8" at bounding box center [721, 248] width 227 height 40
type input "9"
click at [1074, 544] on button "Save" at bounding box center [1117, 541] width 87 height 34
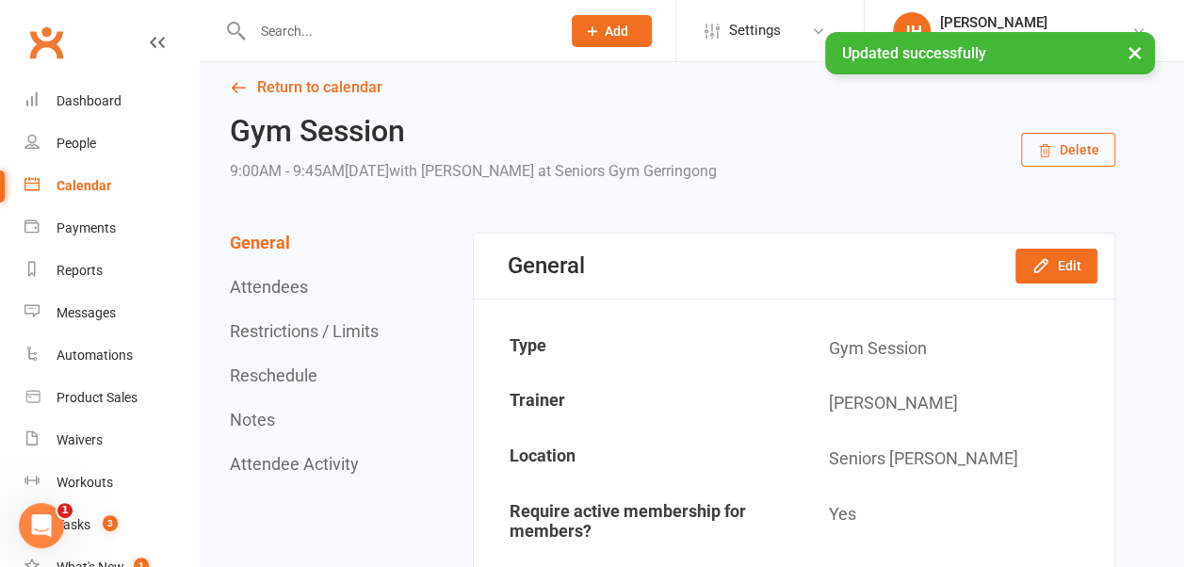
scroll to position [0, 0]
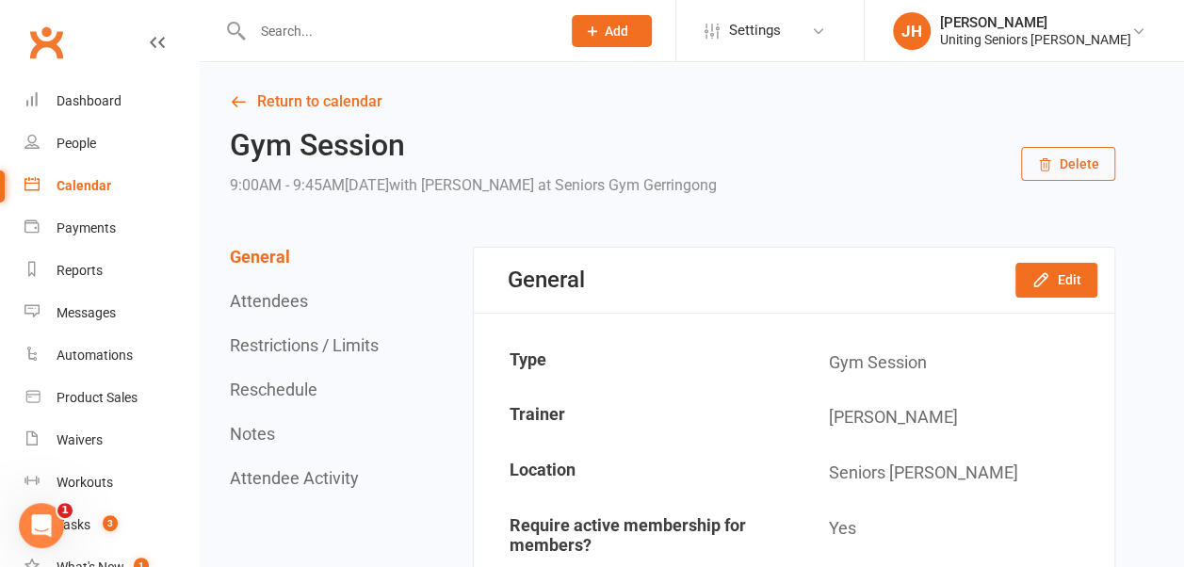
click at [90, 186] on div "Calendar" at bounding box center [83, 185] width 55 height 15
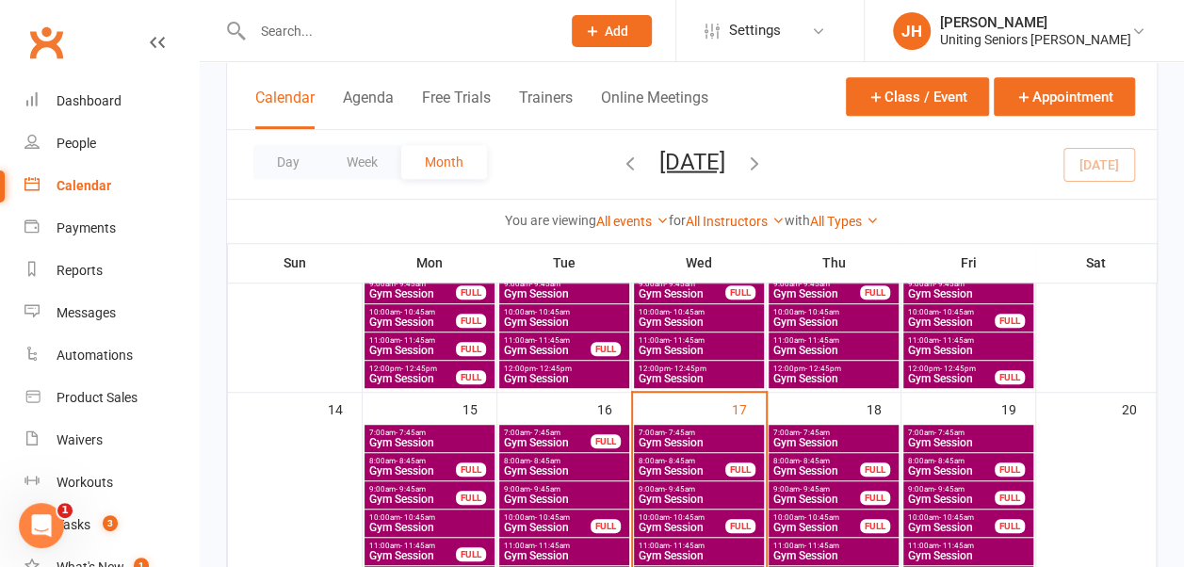
scroll to position [427, 0]
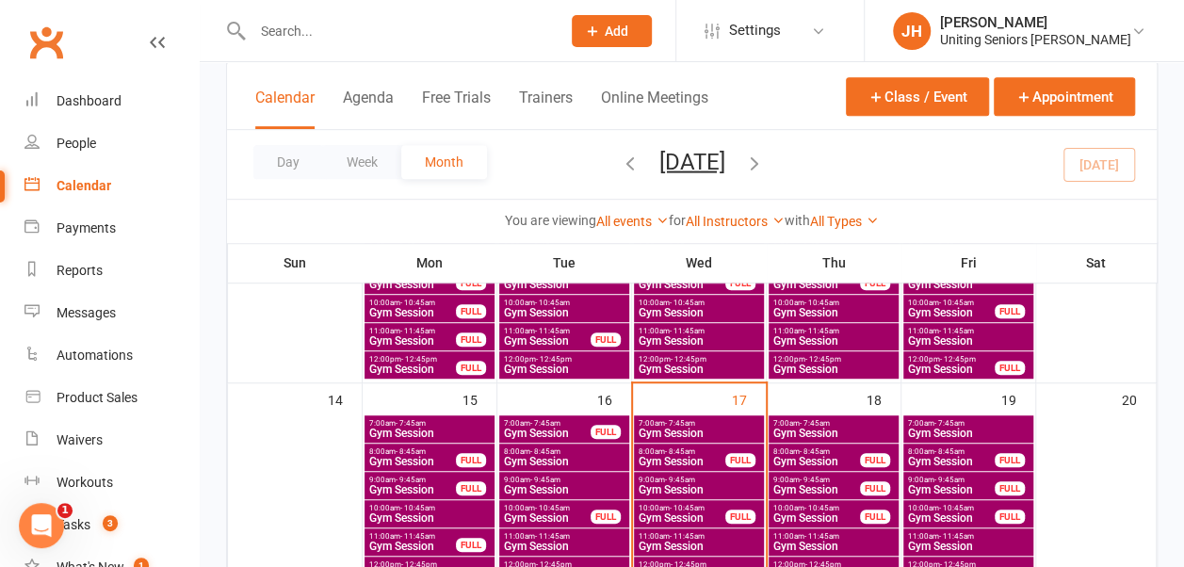
click at [667, 475] on span "- 9:45am" at bounding box center [680, 479] width 30 height 8
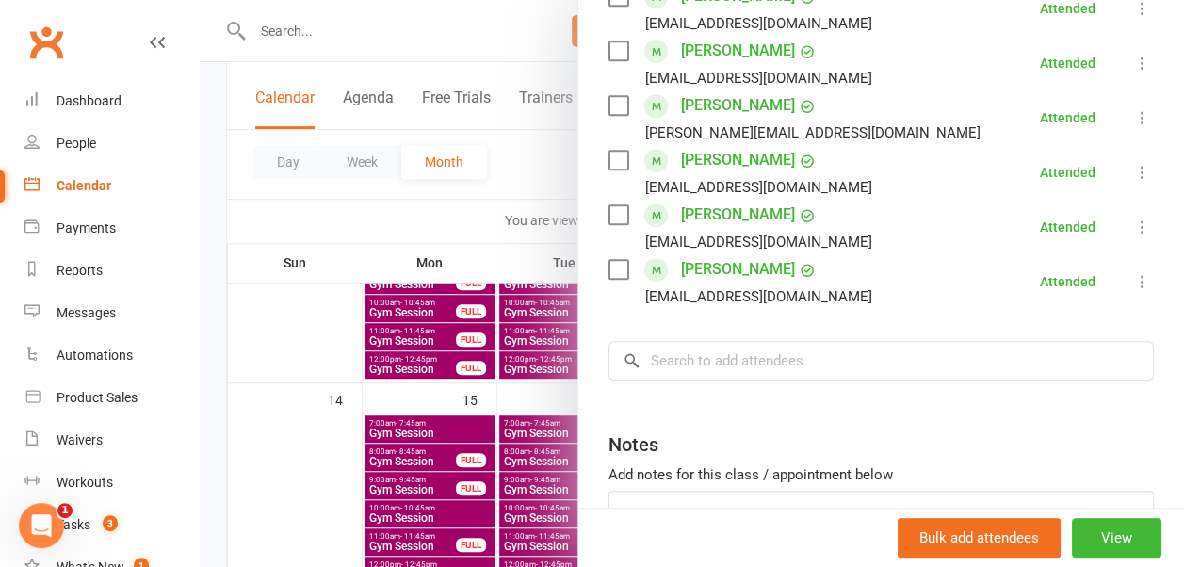
scroll to position [482, 0]
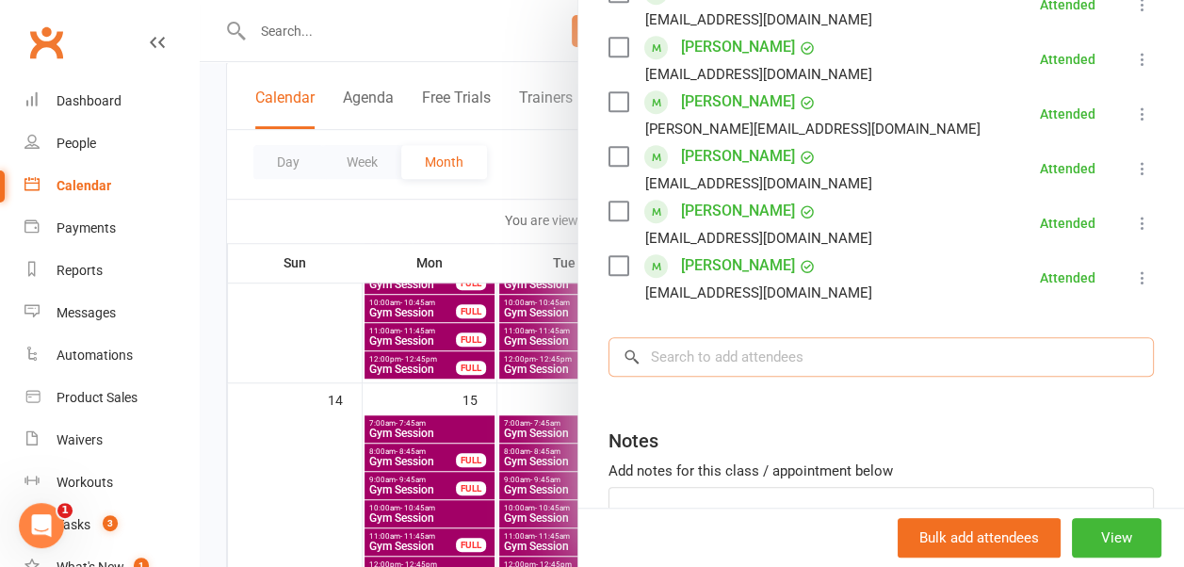
click at [796, 356] on input "search" at bounding box center [880, 357] width 545 height 40
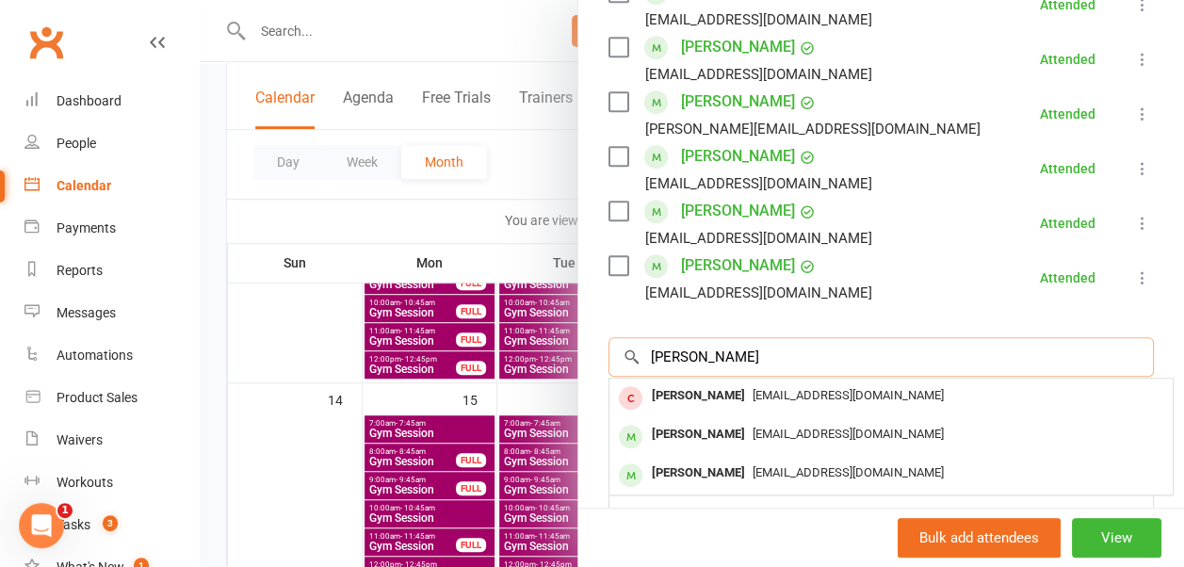
type input "janet granger"
click at [752, 395] on span "janetwillow1@gmail.com" at bounding box center [847, 395] width 191 height 14
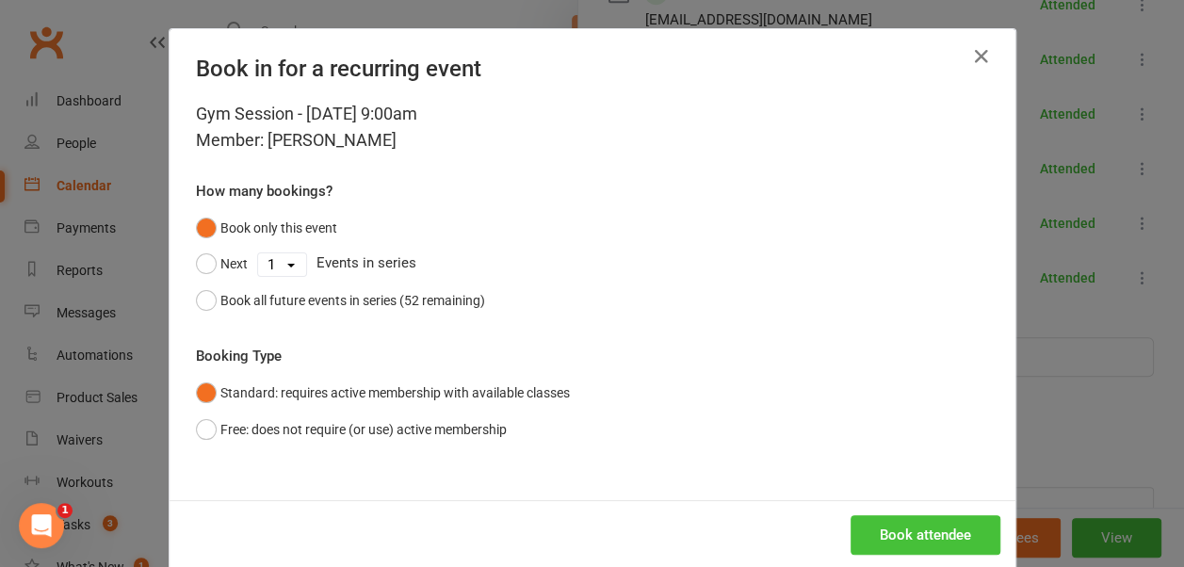
drag, startPoint x: 883, startPoint y: 528, endPoint x: 739, endPoint y: 399, distance: 193.4
click at [739, 399] on div "Book in for a recurring event Gym Session - Sep 17, 2025 9:00am Member: Janet G…" at bounding box center [592, 299] width 846 height 540
click at [434, 428] on button "Free: does not require (or use) active membership" at bounding box center [351, 429] width 311 height 36
click at [895, 525] on button "Book attendee" at bounding box center [925, 535] width 150 height 40
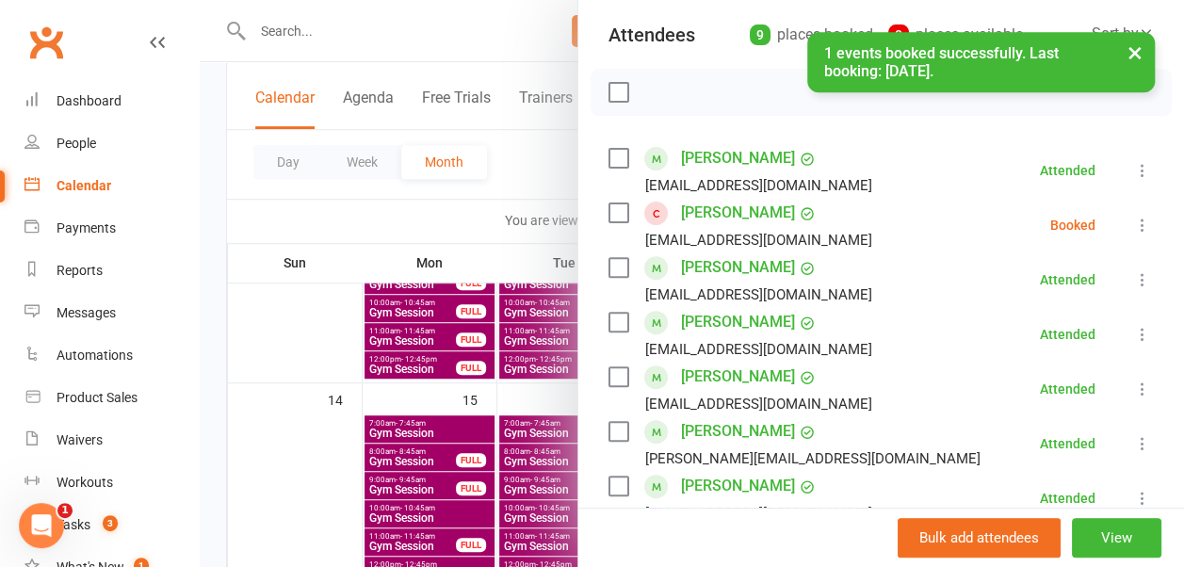
scroll to position [207, 0]
click at [1133, 221] on icon at bounding box center [1142, 225] width 19 height 19
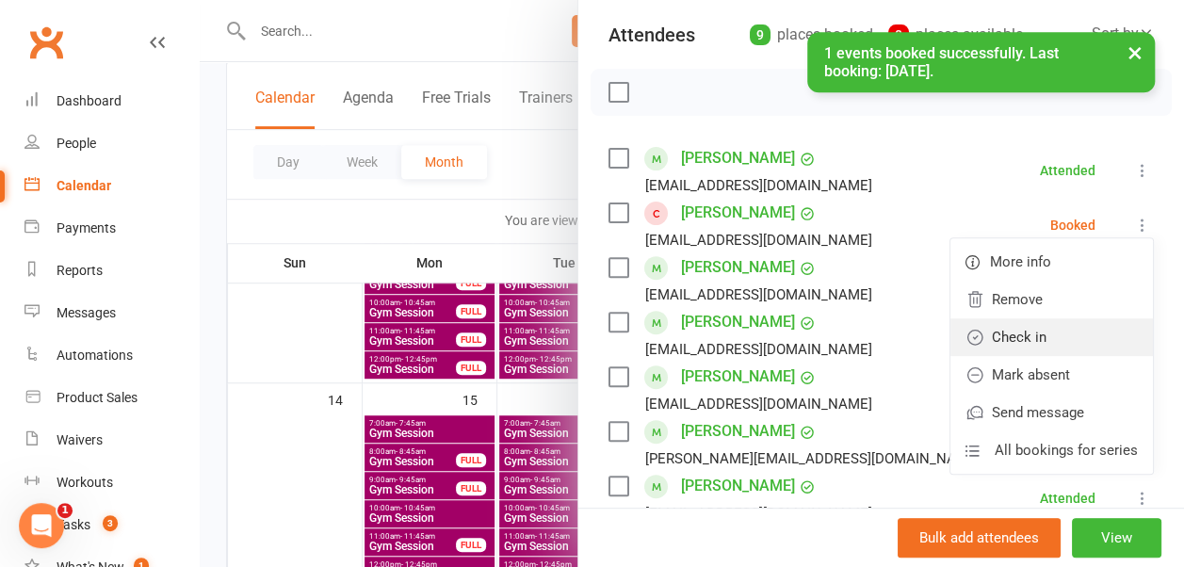
click at [1083, 341] on link "Check in" at bounding box center [1051, 337] width 202 height 38
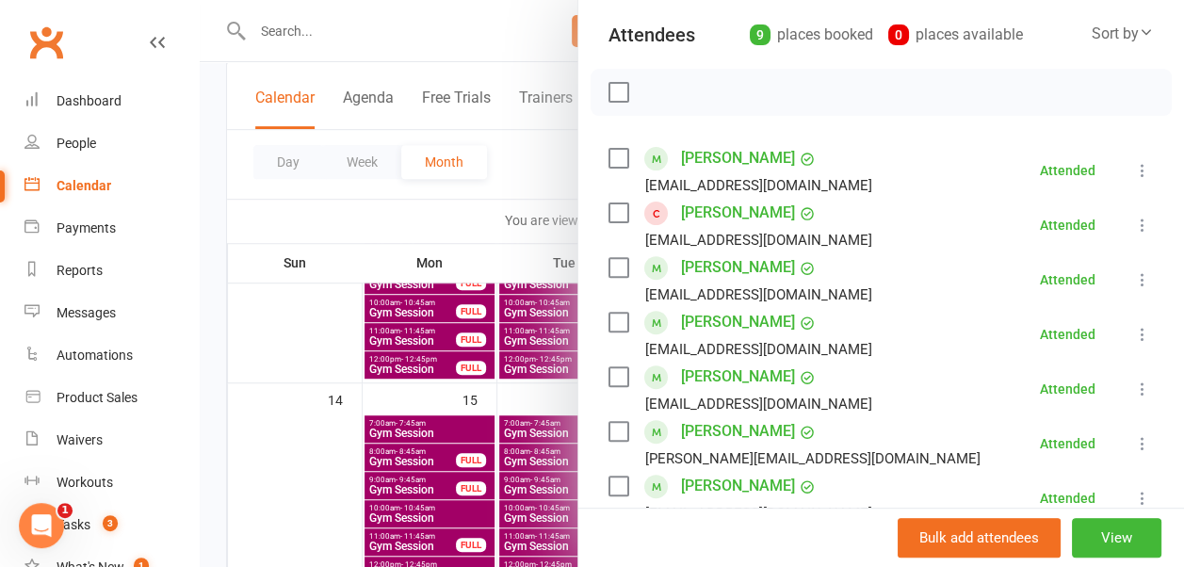
click at [536, 174] on div at bounding box center [692, 283] width 984 height 567
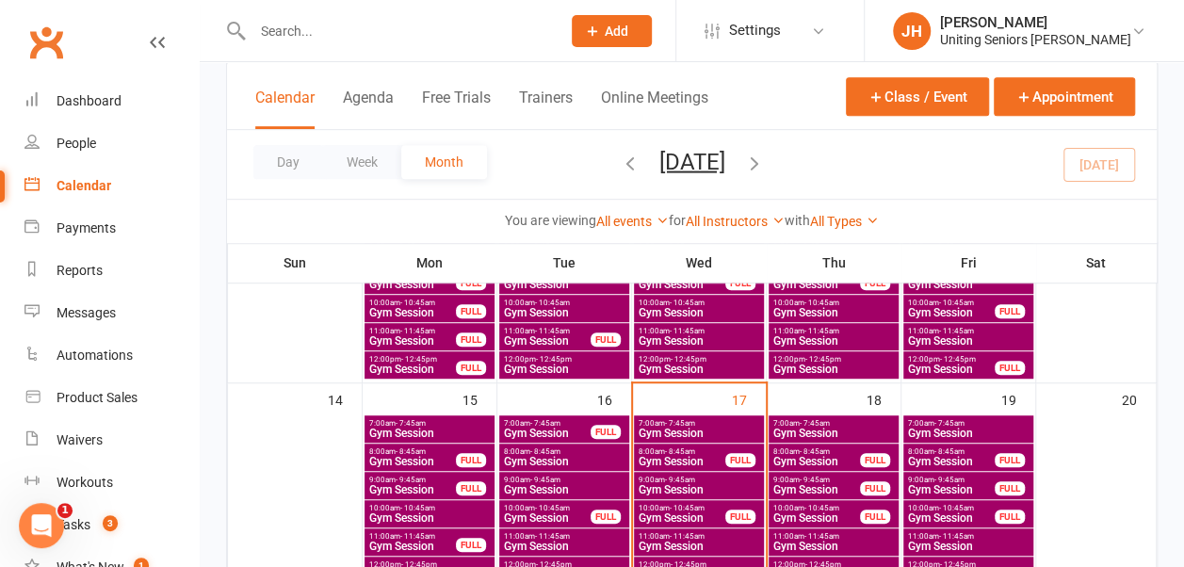
scroll to position [477, 0]
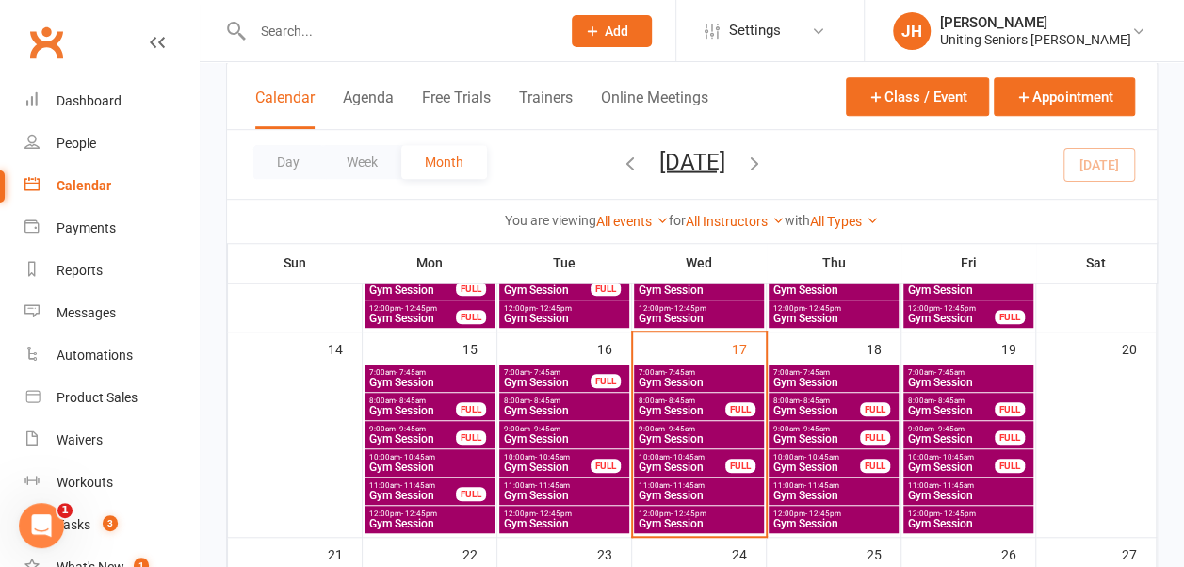
click at [665, 461] on span "Gym Session" at bounding box center [681, 466] width 89 height 11
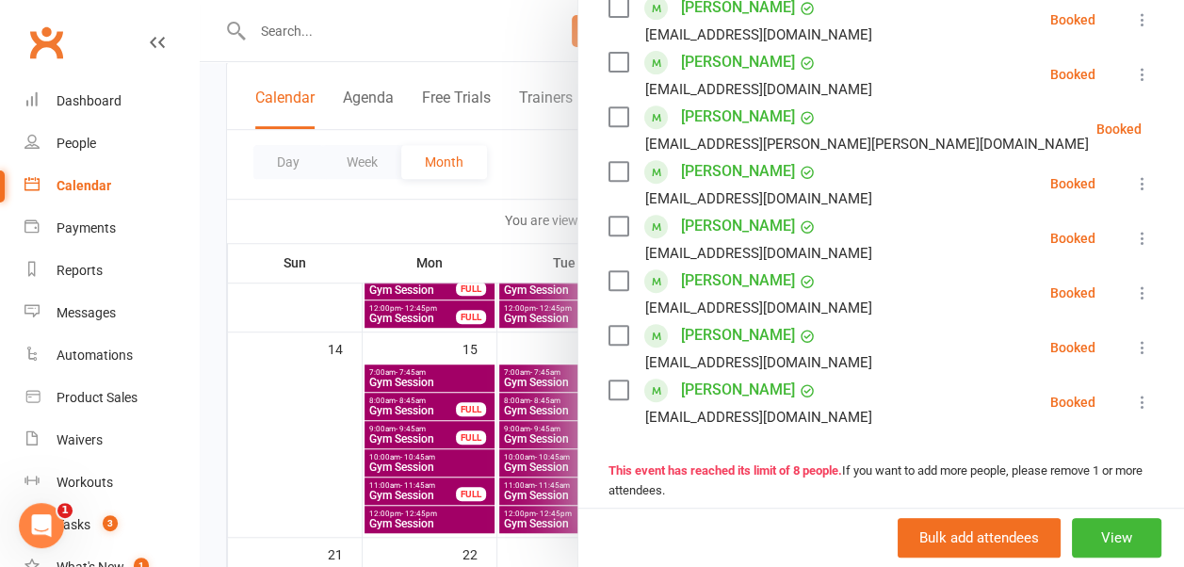
scroll to position [357, 0]
click at [528, 162] on div at bounding box center [692, 283] width 984 height 567
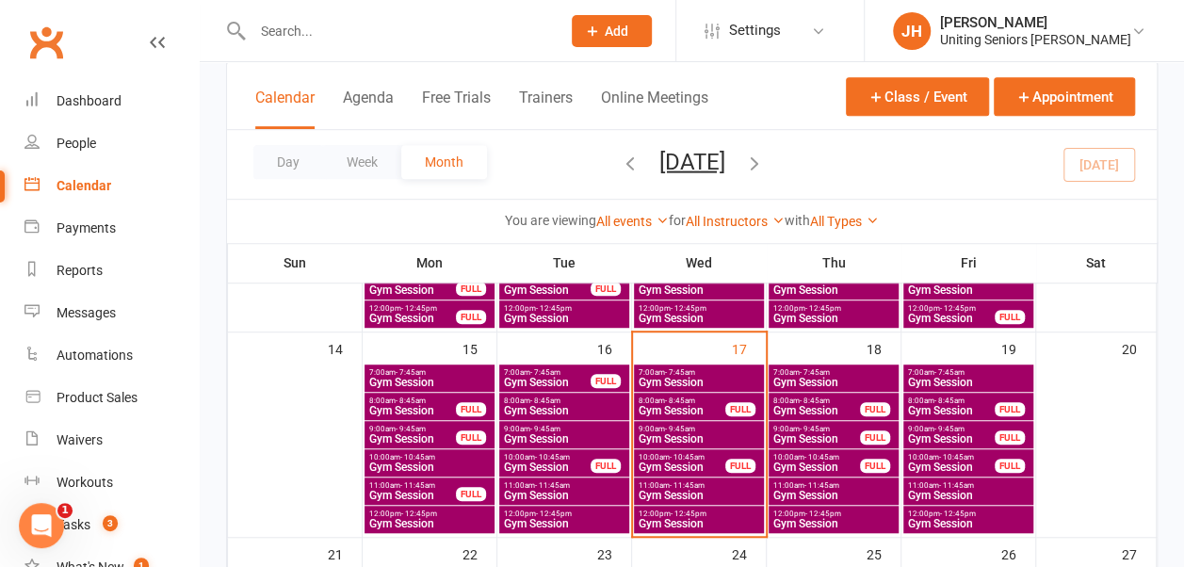
click at [665, 461] on span "Gym Session" at bounding box center [681, 466] width 89 height 11
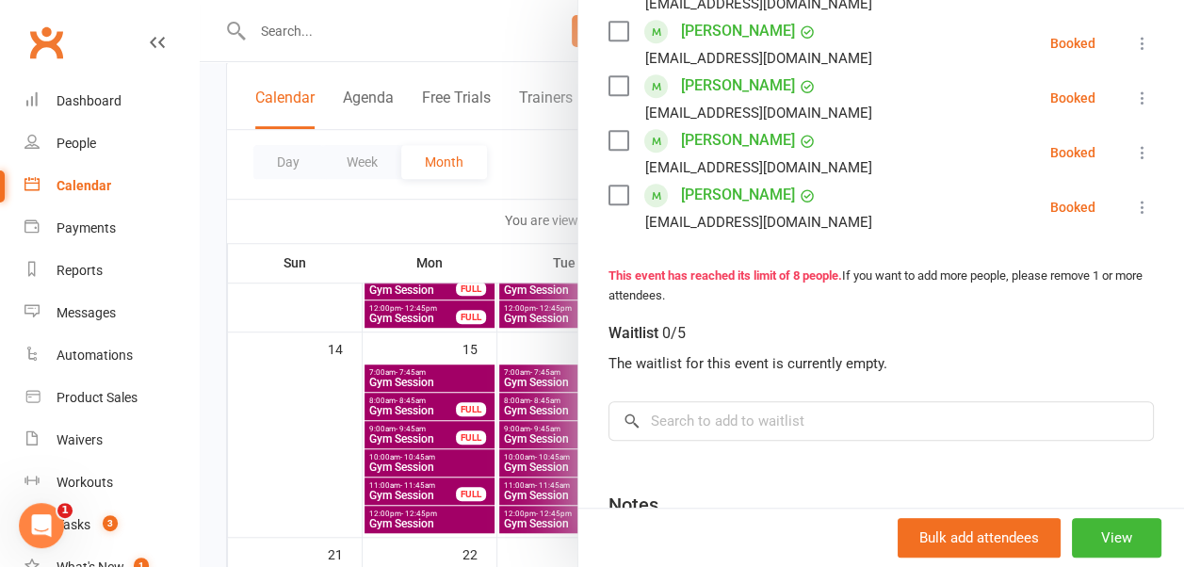
scroll to position [330, 0]
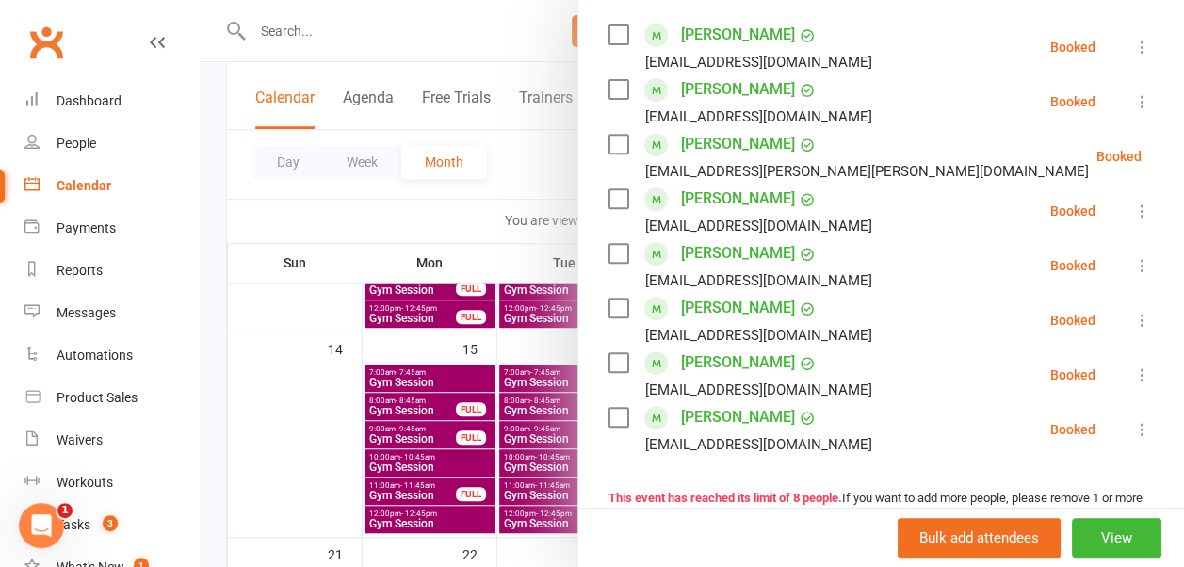
click at [1133, 259] on icon at bounding box center [1142, 265] width 19 height 19
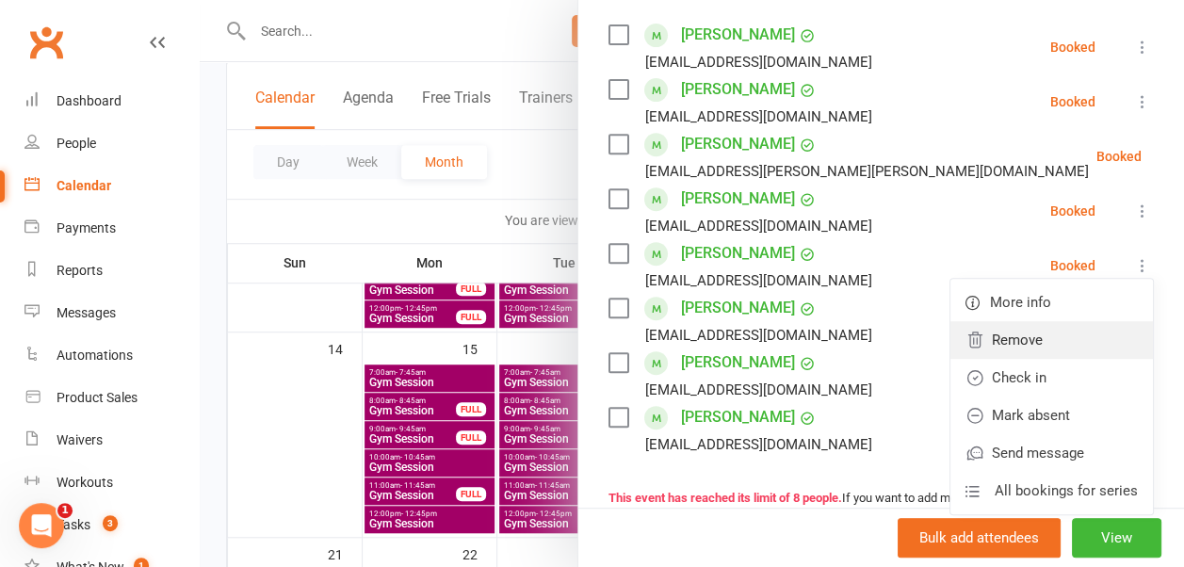
click at [1033, 347] on link "Remove" at bounding box center [1051, 340] width 202 height 38
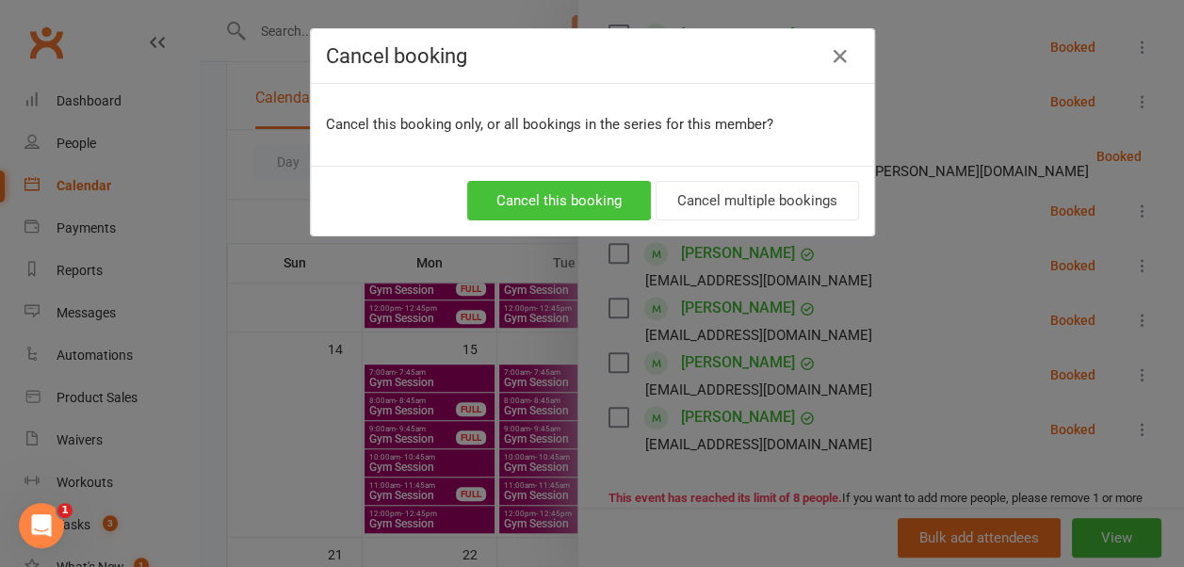
click at [597, 195] on button "Cancel this booking" at bounding box center [559, 201] width 184 height 40
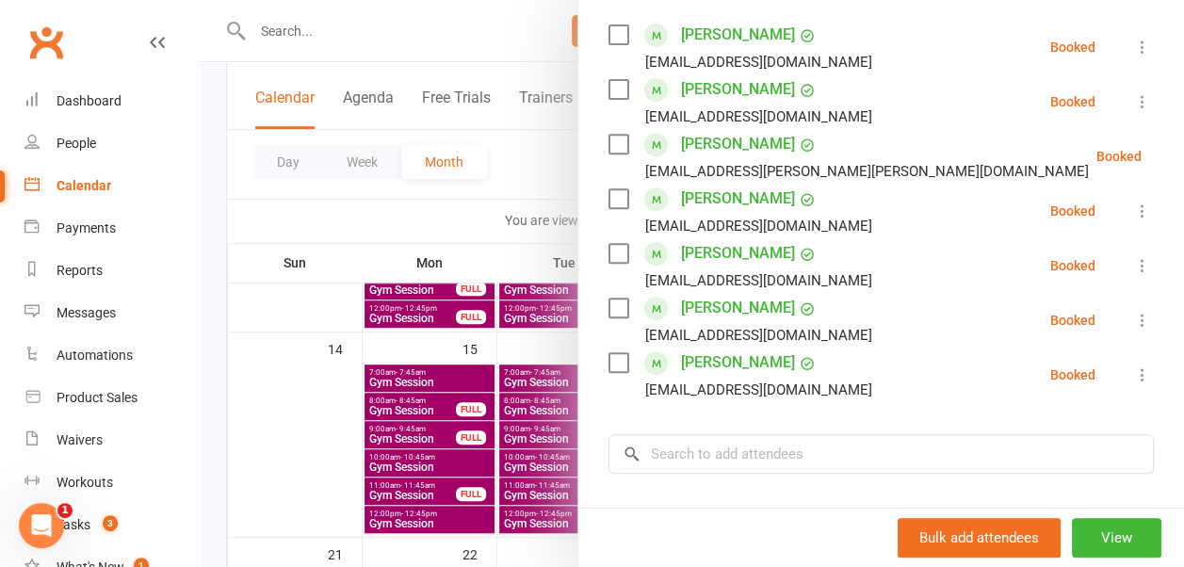
click at [550, 169] on div at bounding box center [692, 283] width 984 height 567
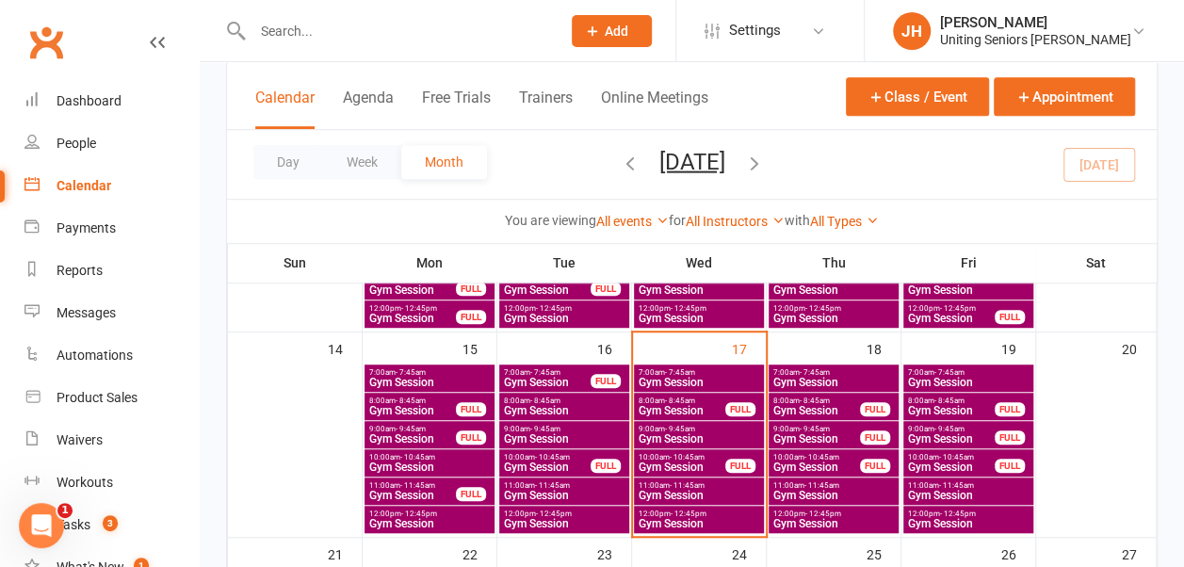
click at [668, 433] on span "Gym Session" at bounding box center [698, 438] width 122 height 11
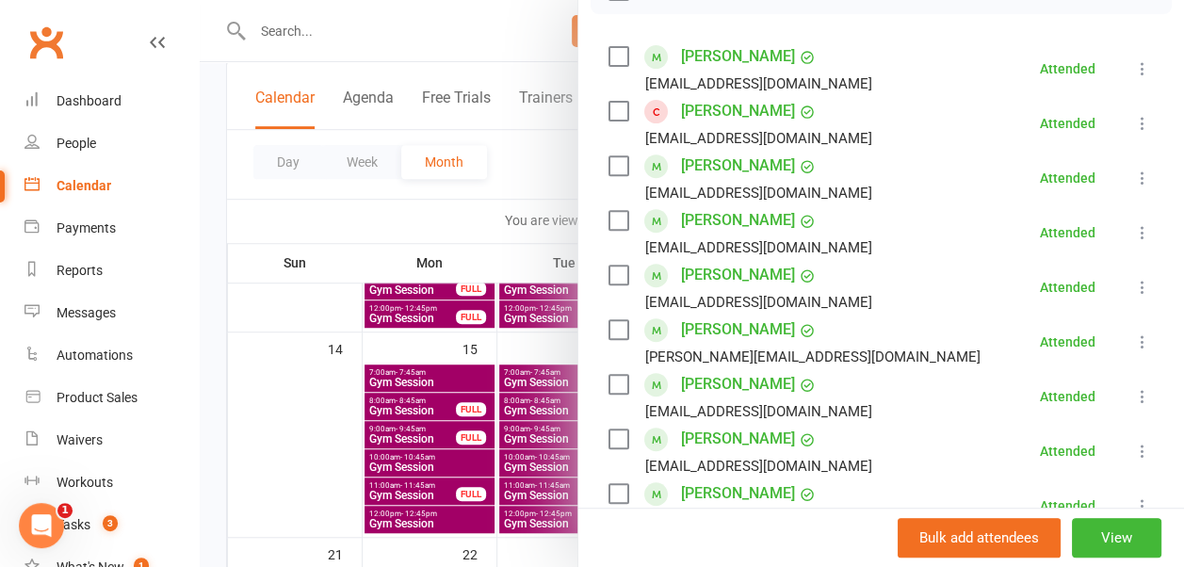
scroll to position [463, 0]
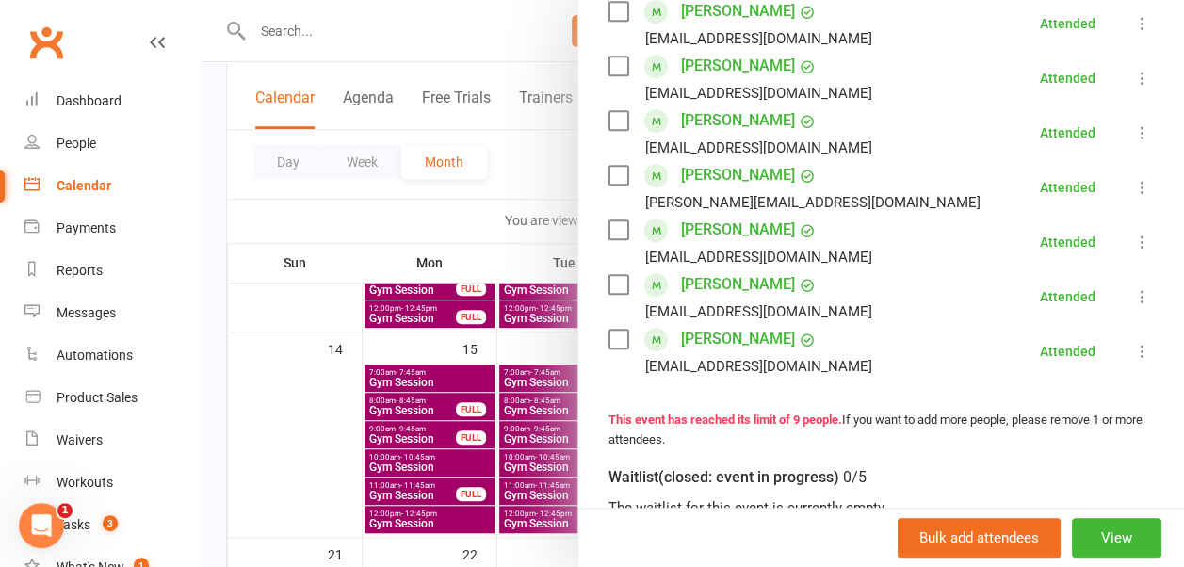
click at [528, 165] on div at bounding box center [692, 283] width 984 height 567
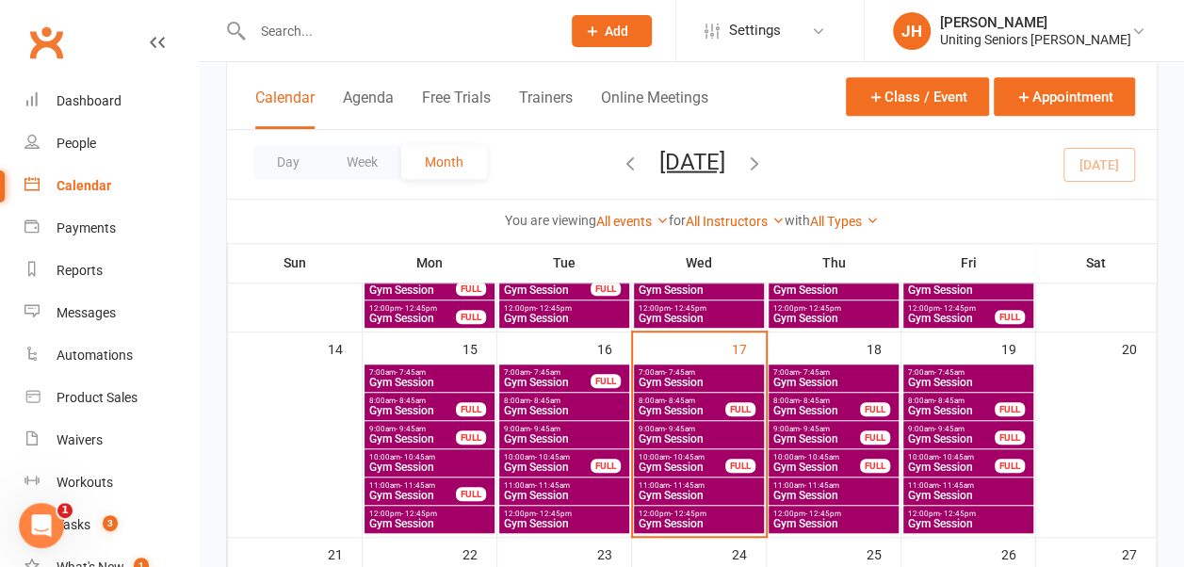
click at [669, 490] on span "Gym Session" at bounding box center [698, 495] width 122 height 11
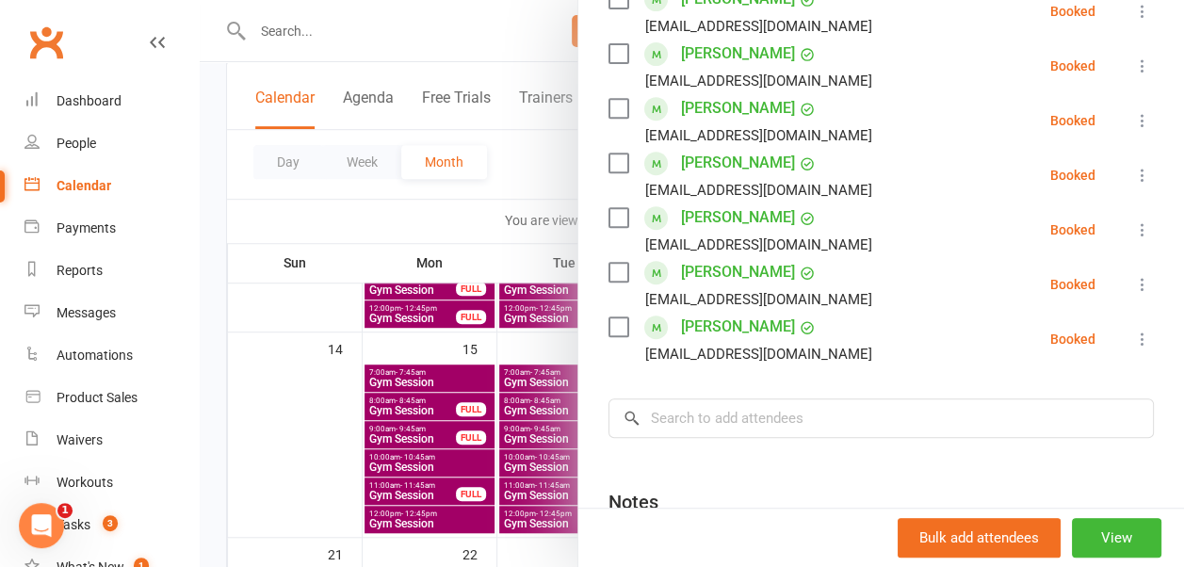
scroll to position [242, 0]
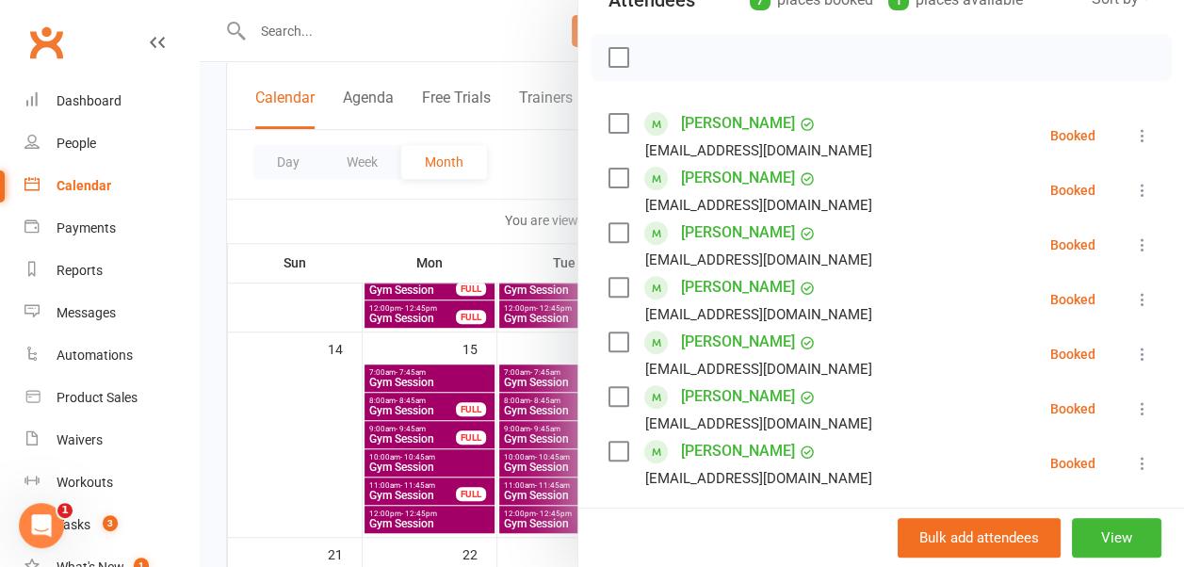
click at [535, 177] on div at bounding box center [692, 283] width 984 height 567
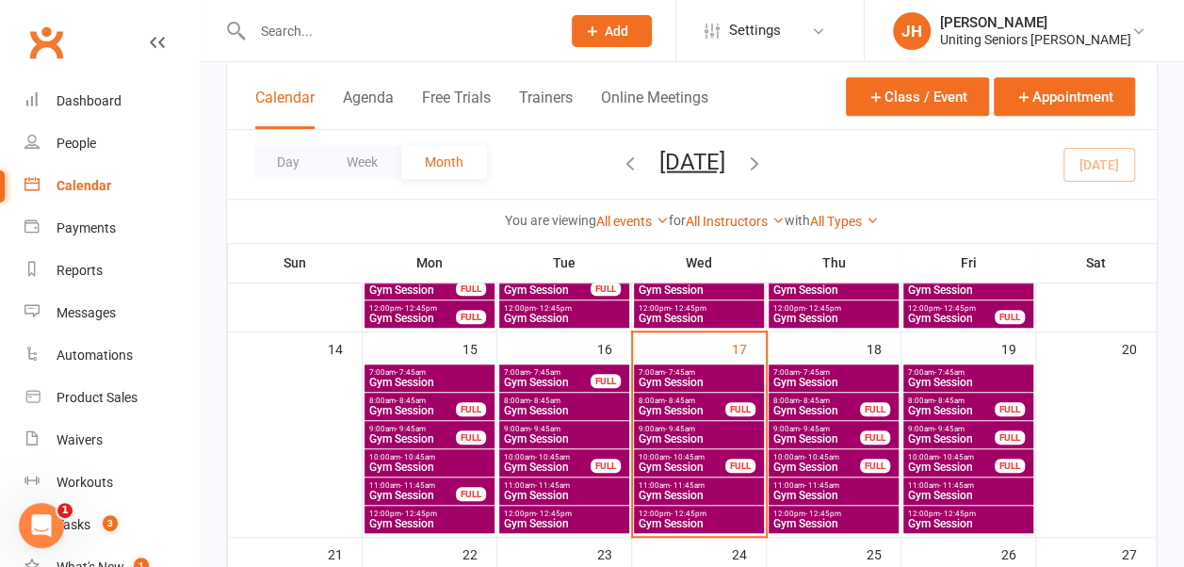
click at [699, 511] on span "- 12:45pm" at bounding box center [688, 513] width 36 height 8
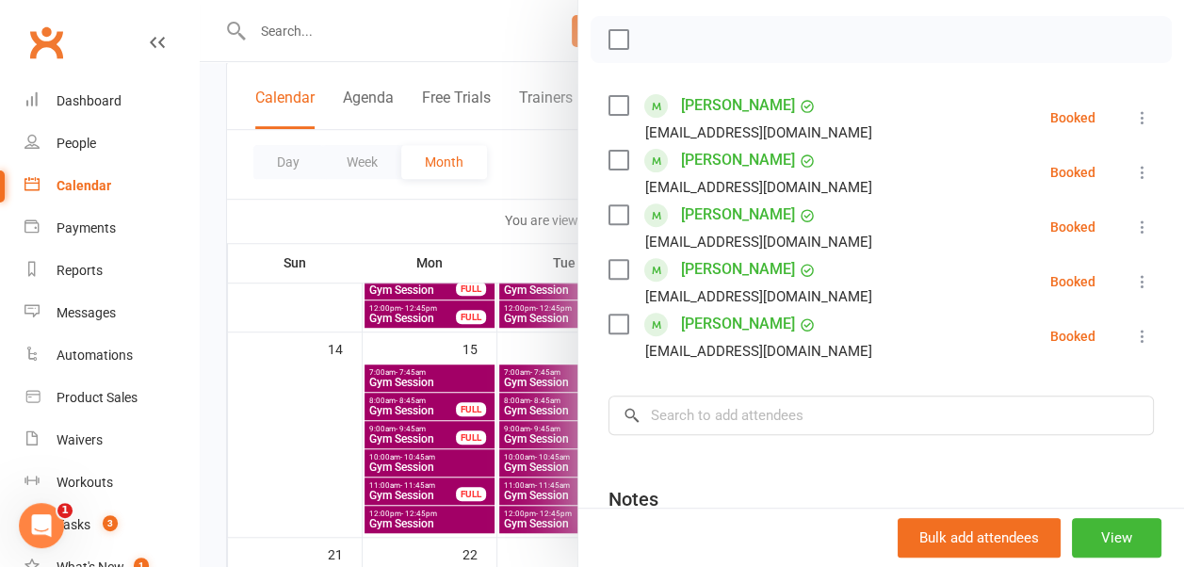
scroll to position [262, 0]
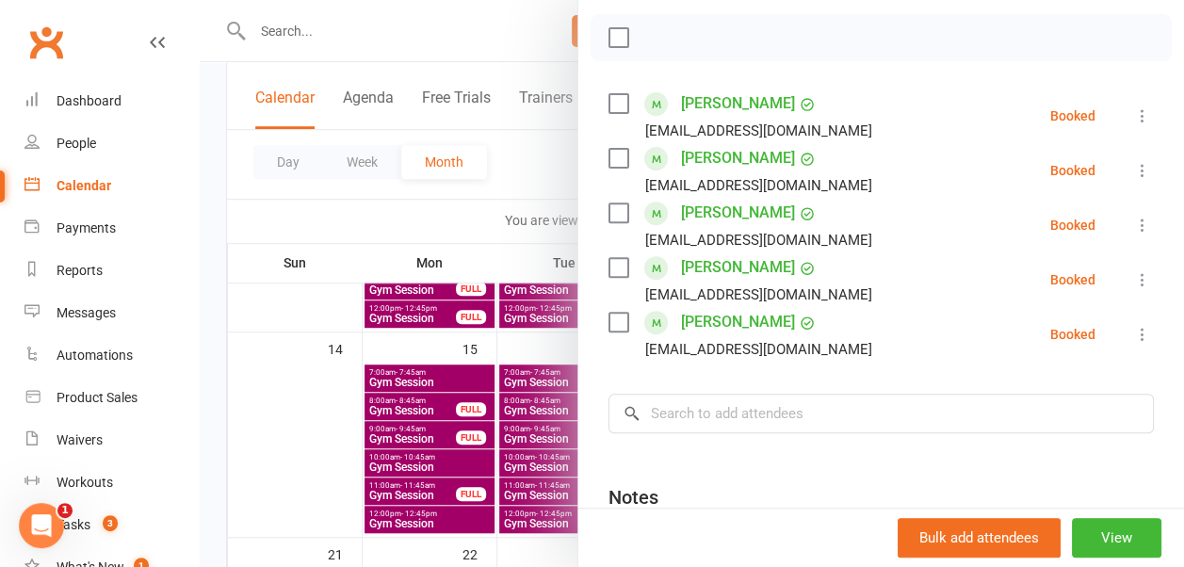
click at [544, 151] on div at bounding box center [692, 283] width 984 height 567
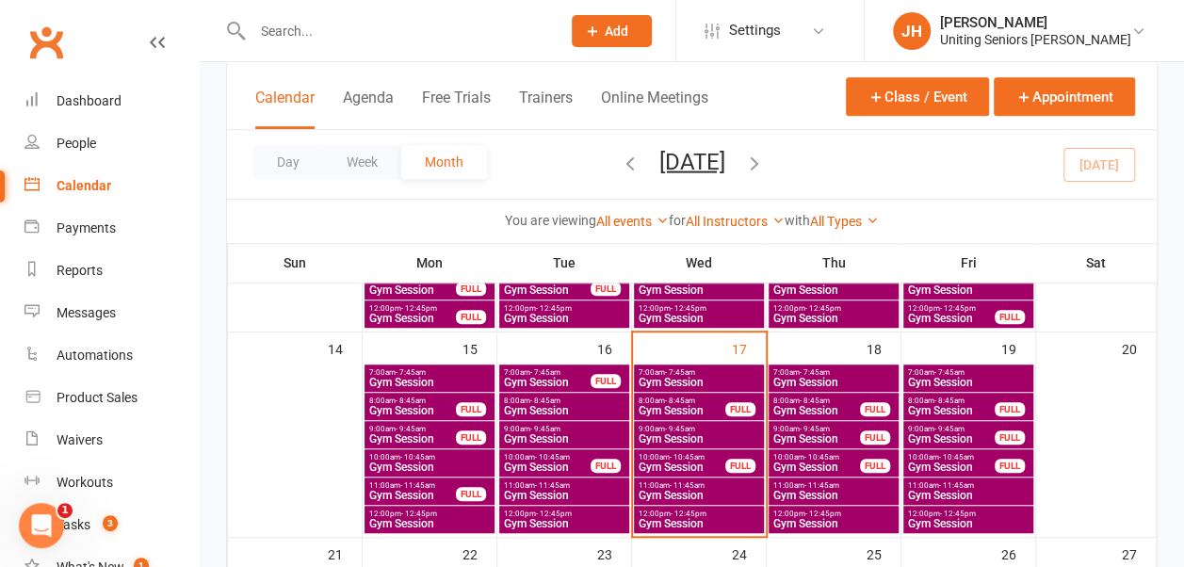
click at [689, 483] on span "- 11:45am" at bounding box center [686, 485] width 35 height 8
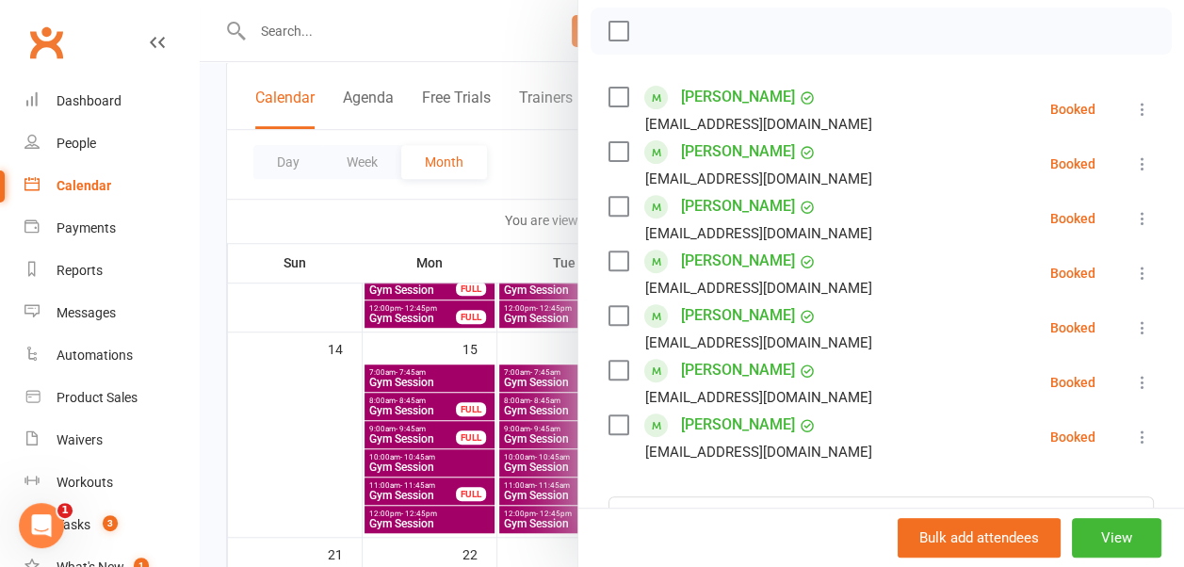
scroll to position [269, 0]
click at [527, 153] on div at bounding box center [692, 283] width 984 height 567
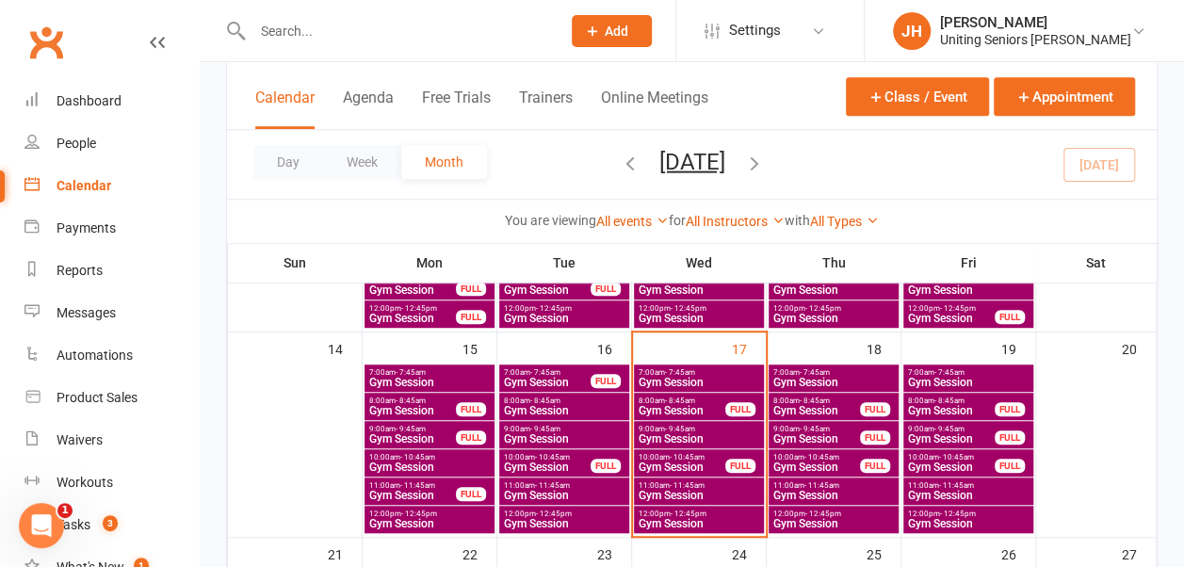
click at [518, 167] on div "Day Week Month September 2025 September 2025 Sun Mon Tue Wed Thu Fri Sat 31 01 …" at bounding box center [691, 164] width 929 height 69
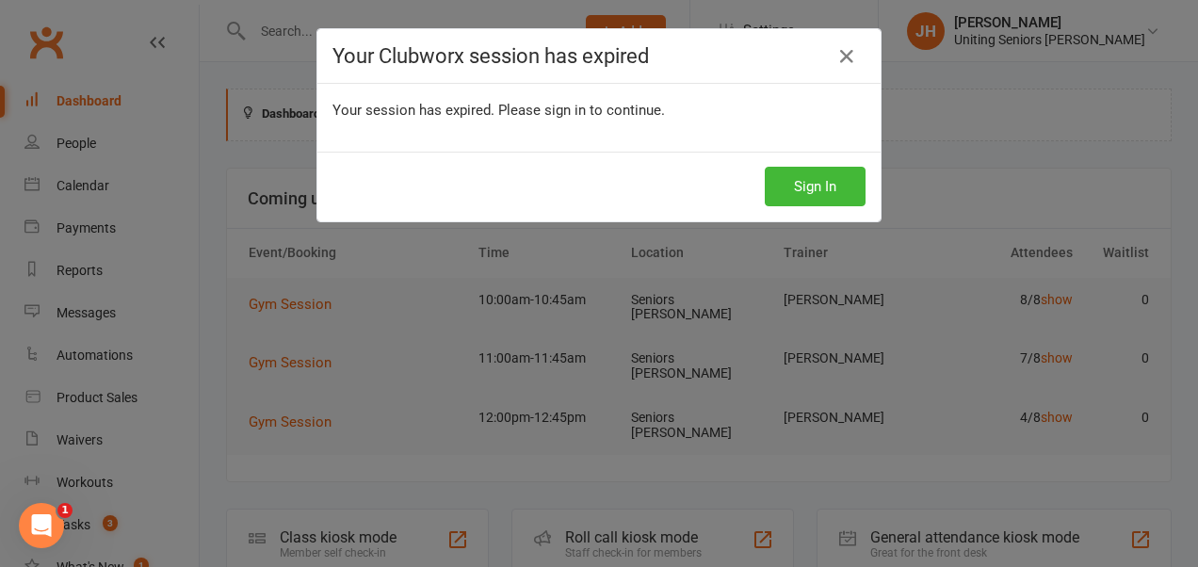
click at [849, 55] on icon at bounding box center [846, 56] width 23 height 23
click at [811, 185] on button "Sign In" at bounding box center [815, 187] width 101 height 40
